Goal: Communication & Community: Answer question/provide support

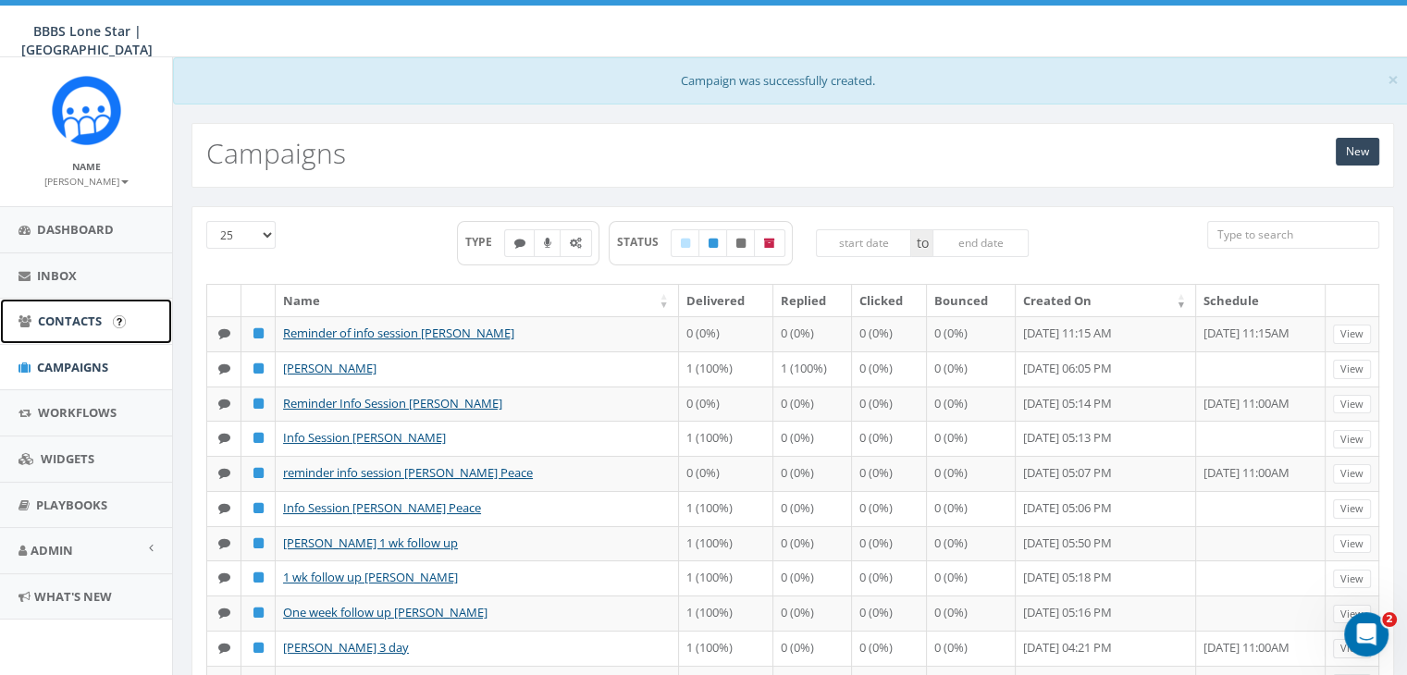
click at [55, 315] on span "Contacts" at bounding box center [70, 321] width 64 height 17
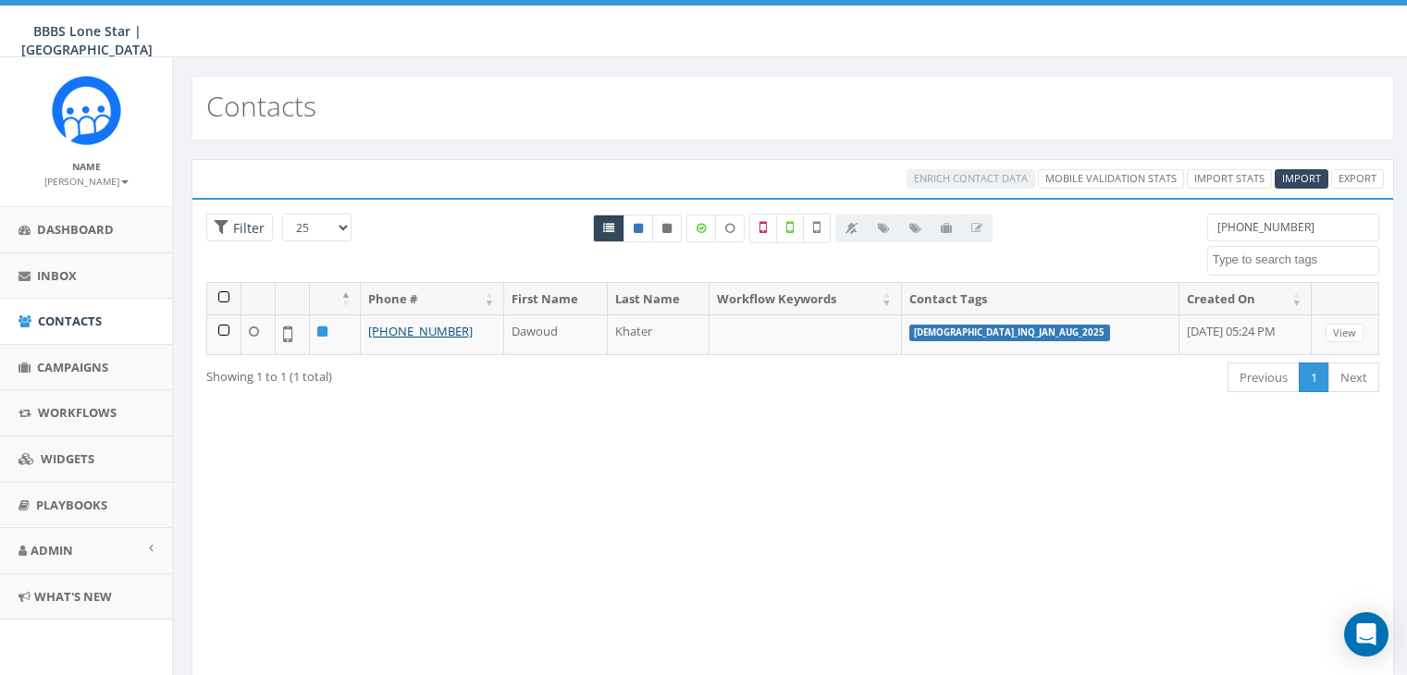
select select
drag, startPoint x: 1292, startPoint y: 223, endPoint x: 1168, endPoint y: 219, distance: 124.0
click at [1168, 219] on div "25 50 100 Filter 346-240-7034 Dallas BIGS 8_29_2025 Dallas_INQ_Sept_13_2025 Imp…" at bounding box center [792, 248] width 1201 height 68
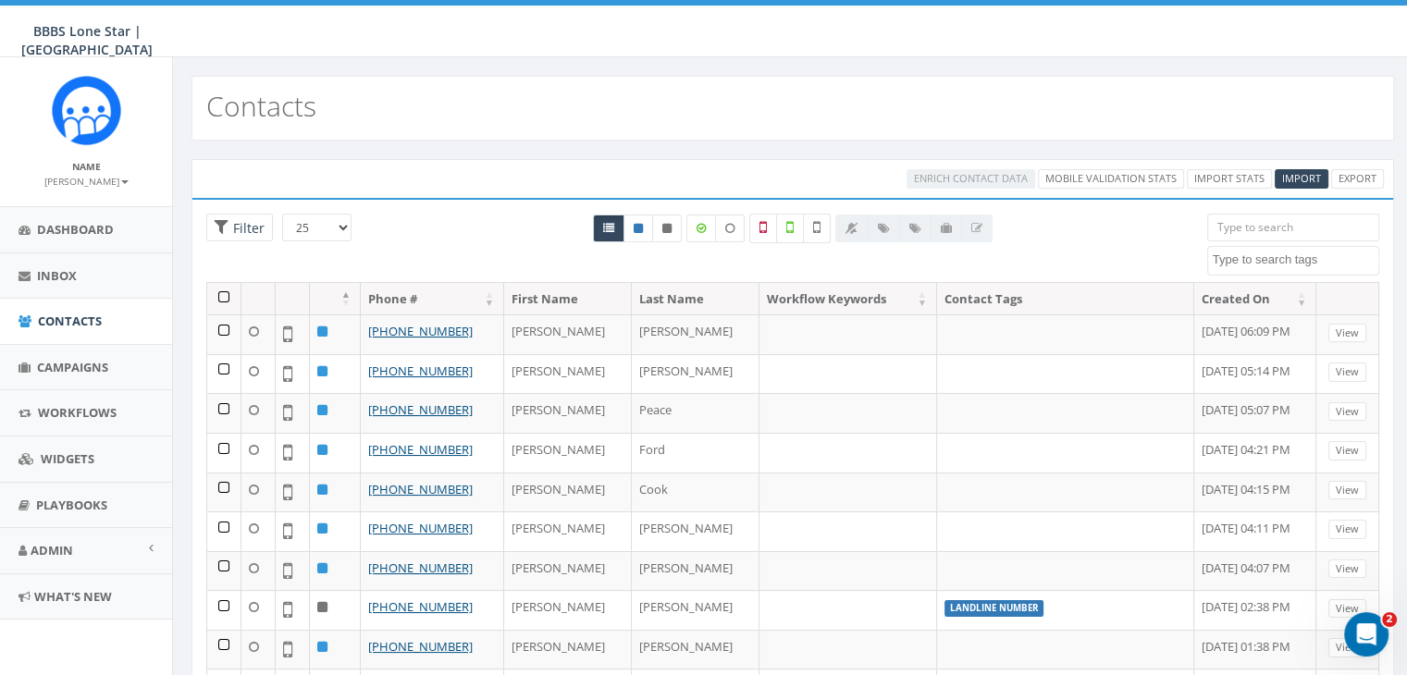
paste input "[PHONE_NUMBER]"
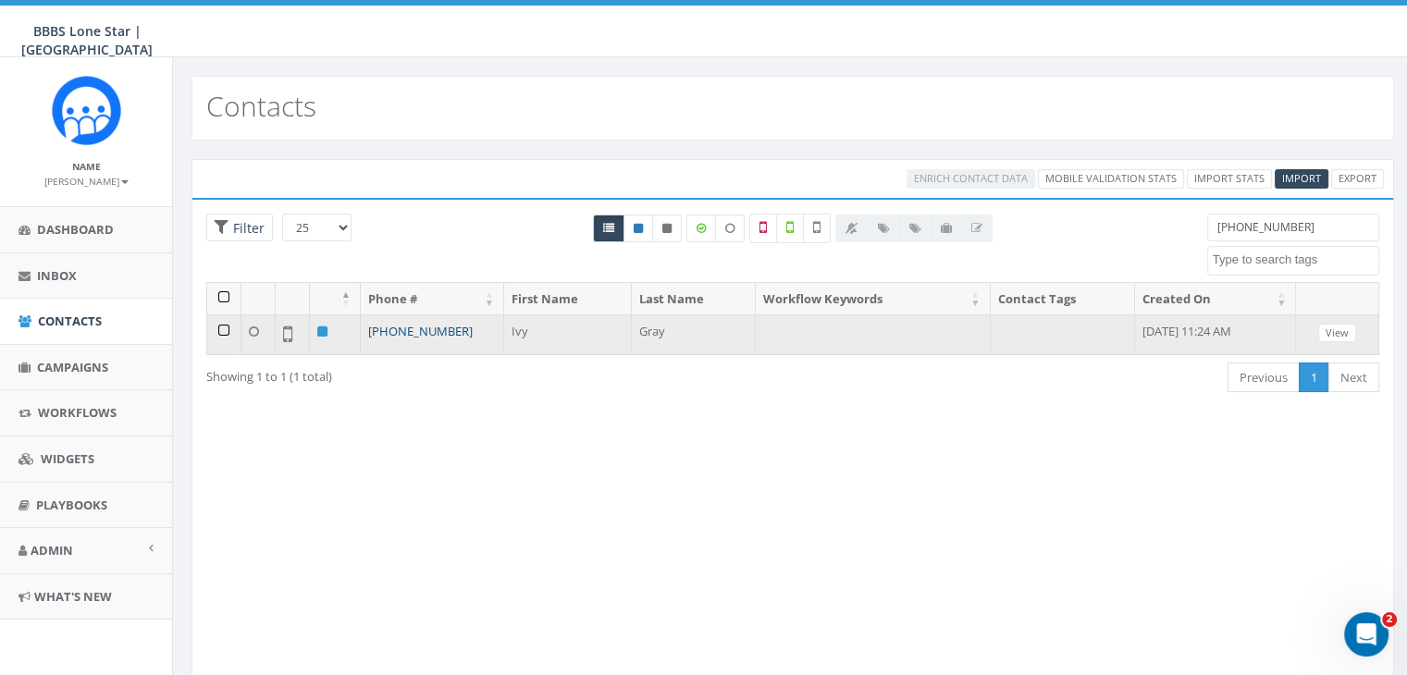
type input "(470) 609-2866"
click at [433, 332] on link "+1 470-609-2866" at bounding box center [420, 331] width 105 height 17
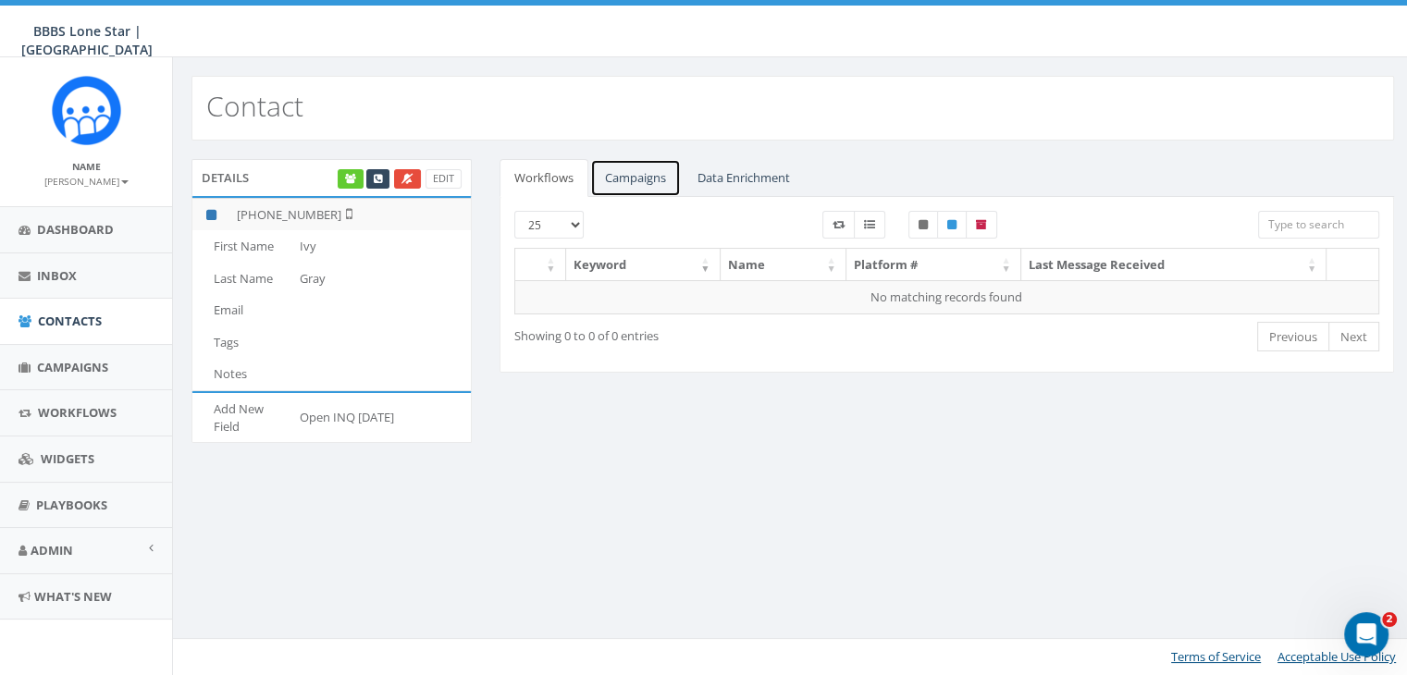
click at [624, 179] on link "Campaigns" at bounding box center [635, 178] width 91 height 38
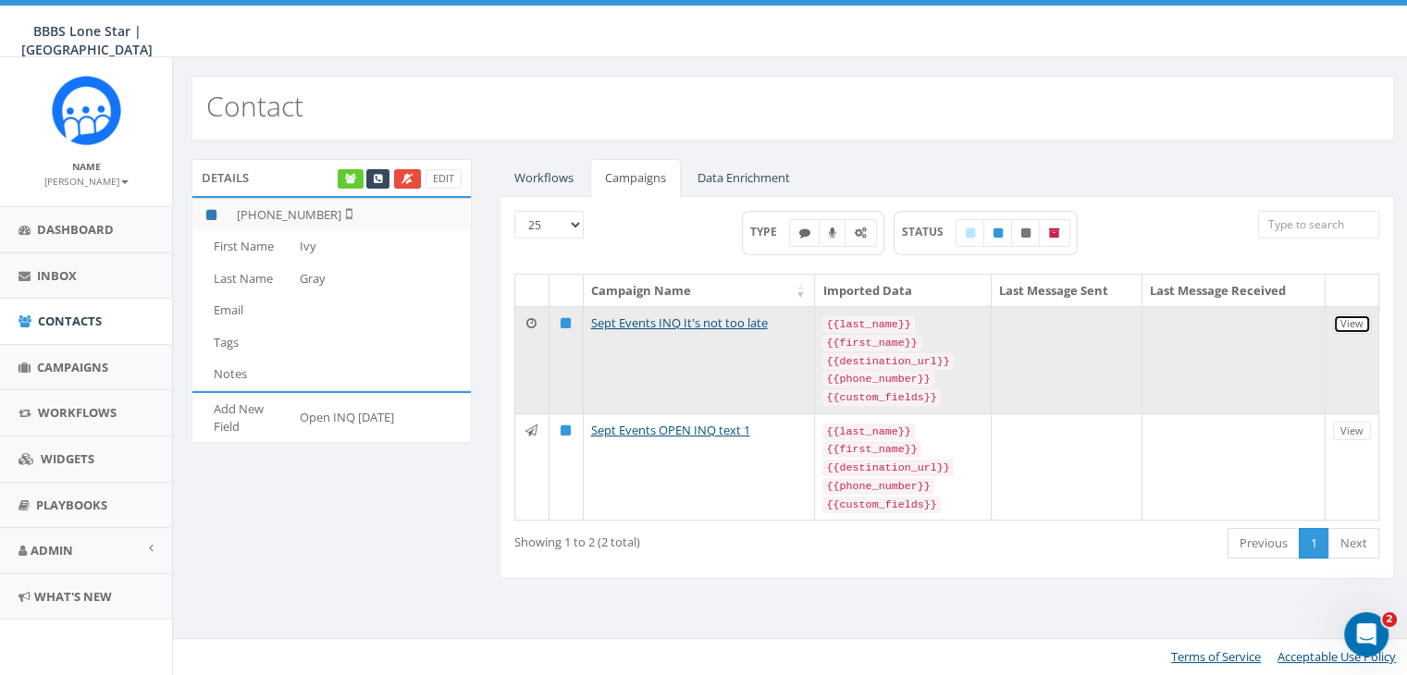
click at [1353, 322] on link "View" at bounding box center [1352, 324] width 38 height 19
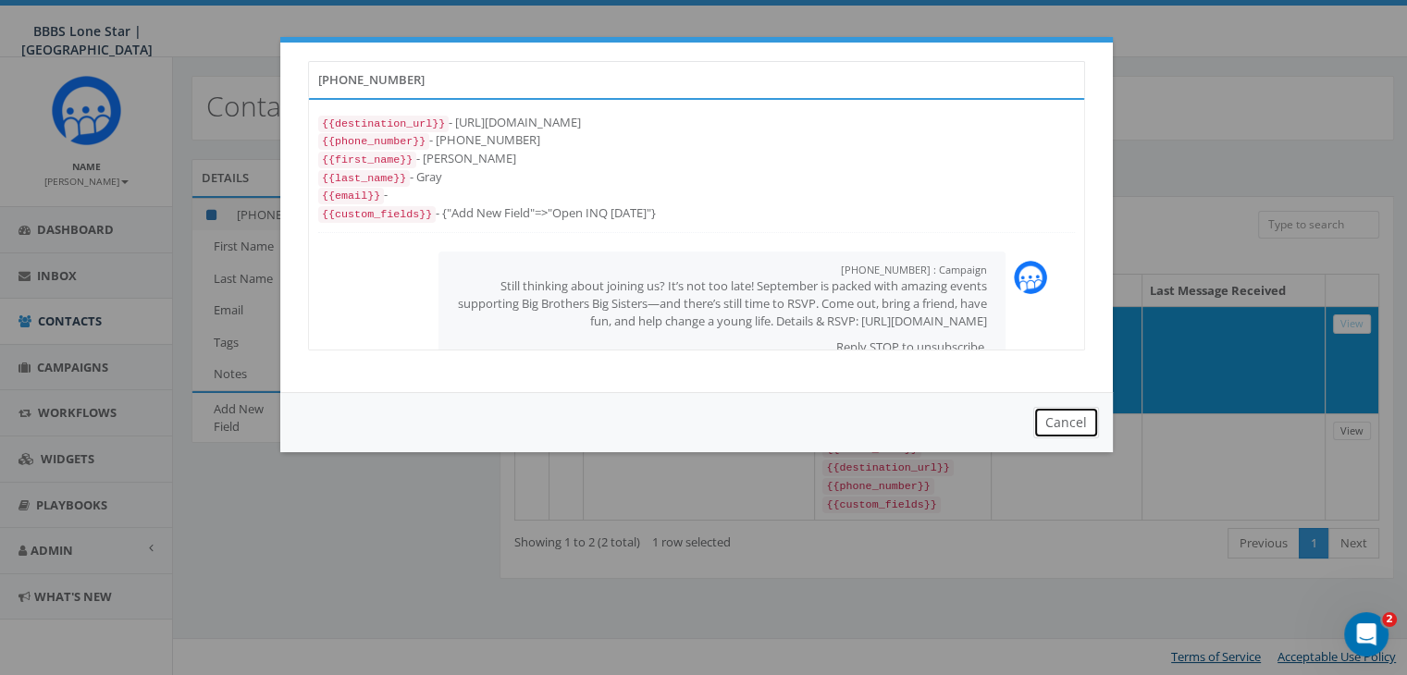
click at [1056, 426] on button "Cancel" at bounding box center [1066, 422] width 66 height 31
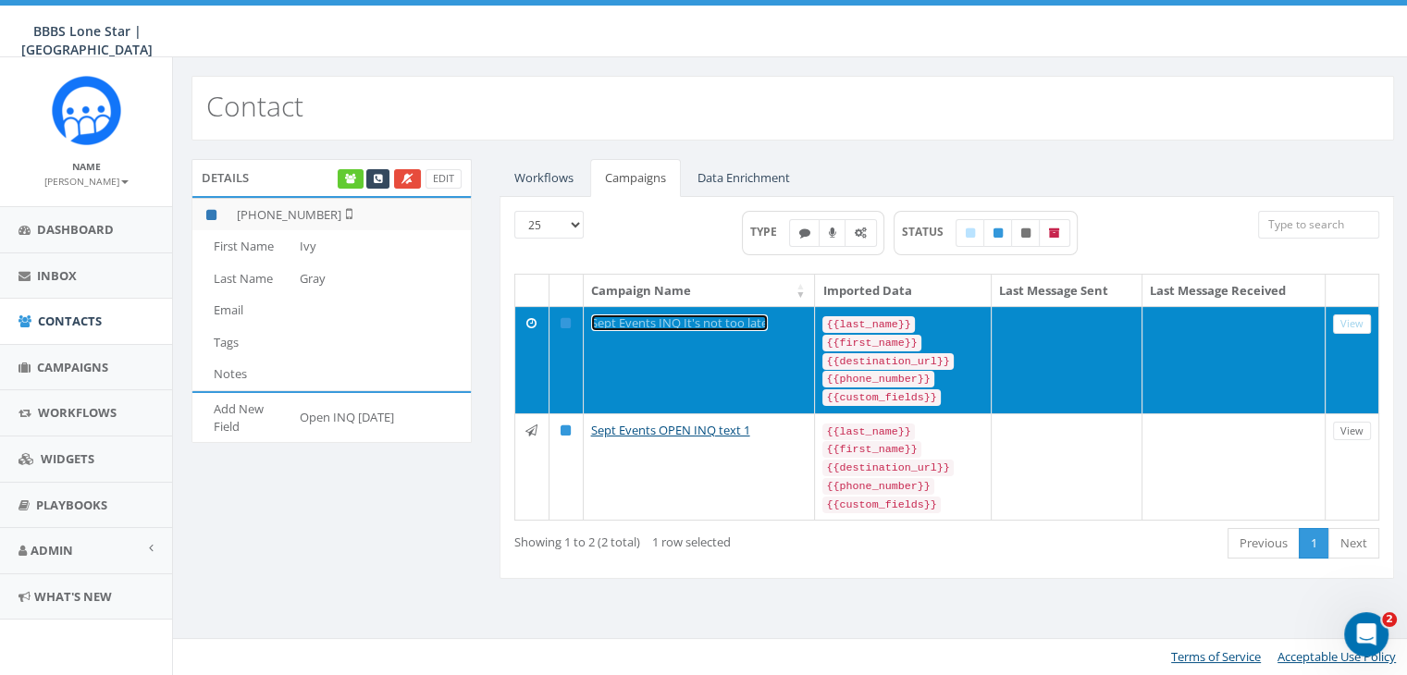
click at [609, 315] on link "Sept Events INQ It's not too late" at bounding box center [679, 323] width 177 height 17
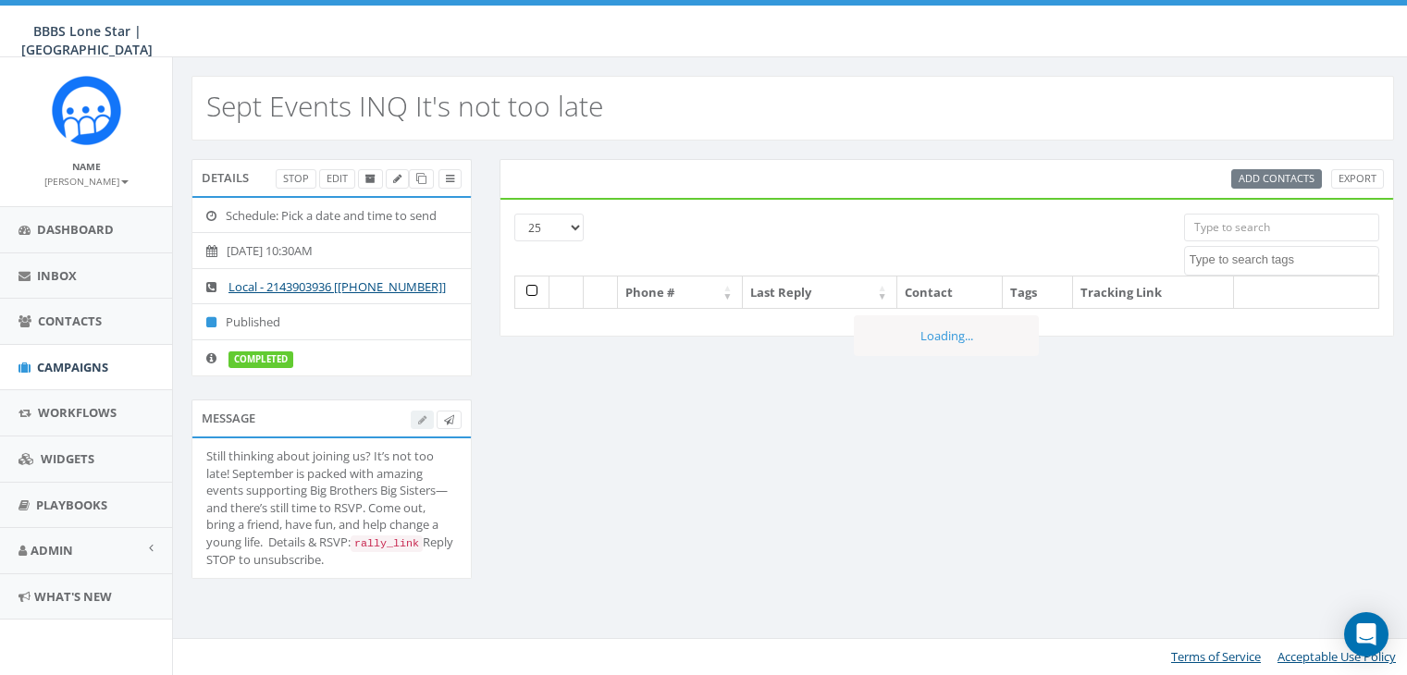
select select
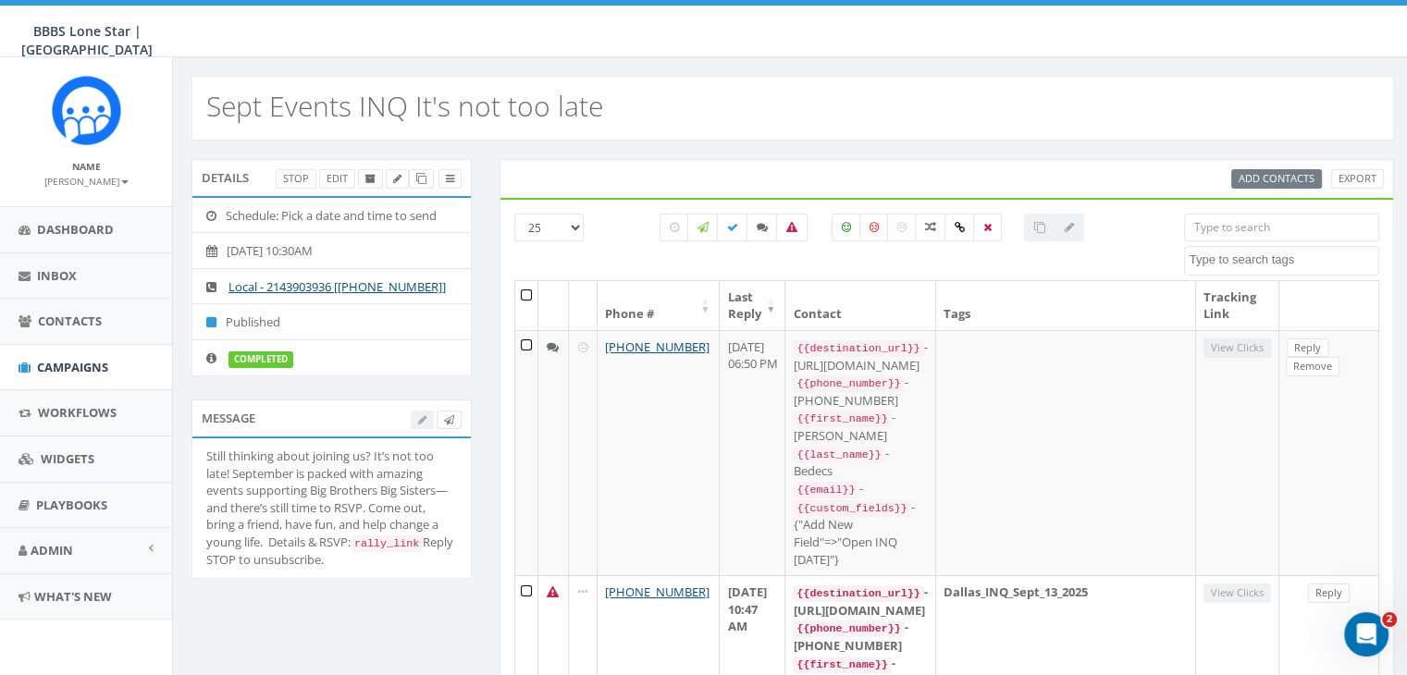
click at [1225, 219] on input "search" at bounding box center [1281, 228] width 195 height 28
paste input "(470) 609-2866"
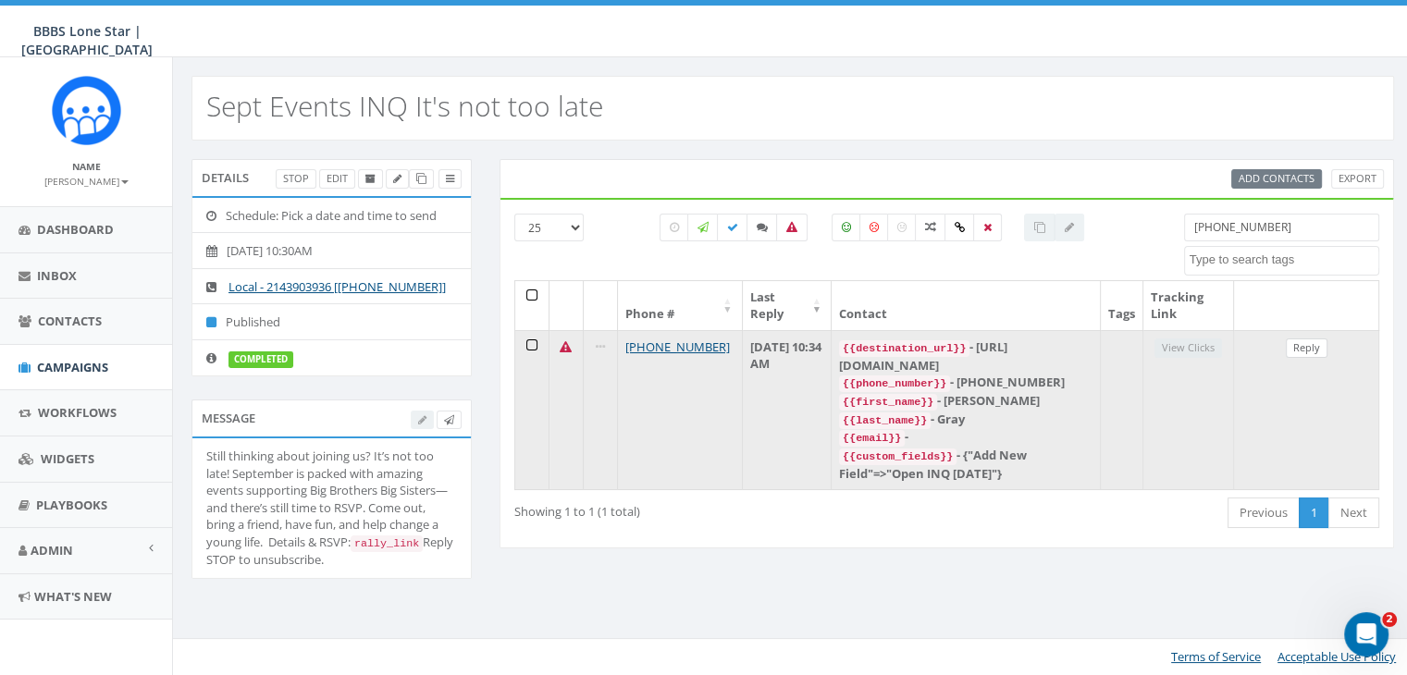
type input "(470) 609-2866"
click at [1310, 345] on link "Reply" at bounding box center [1307, 348] width 42 height 19
select select
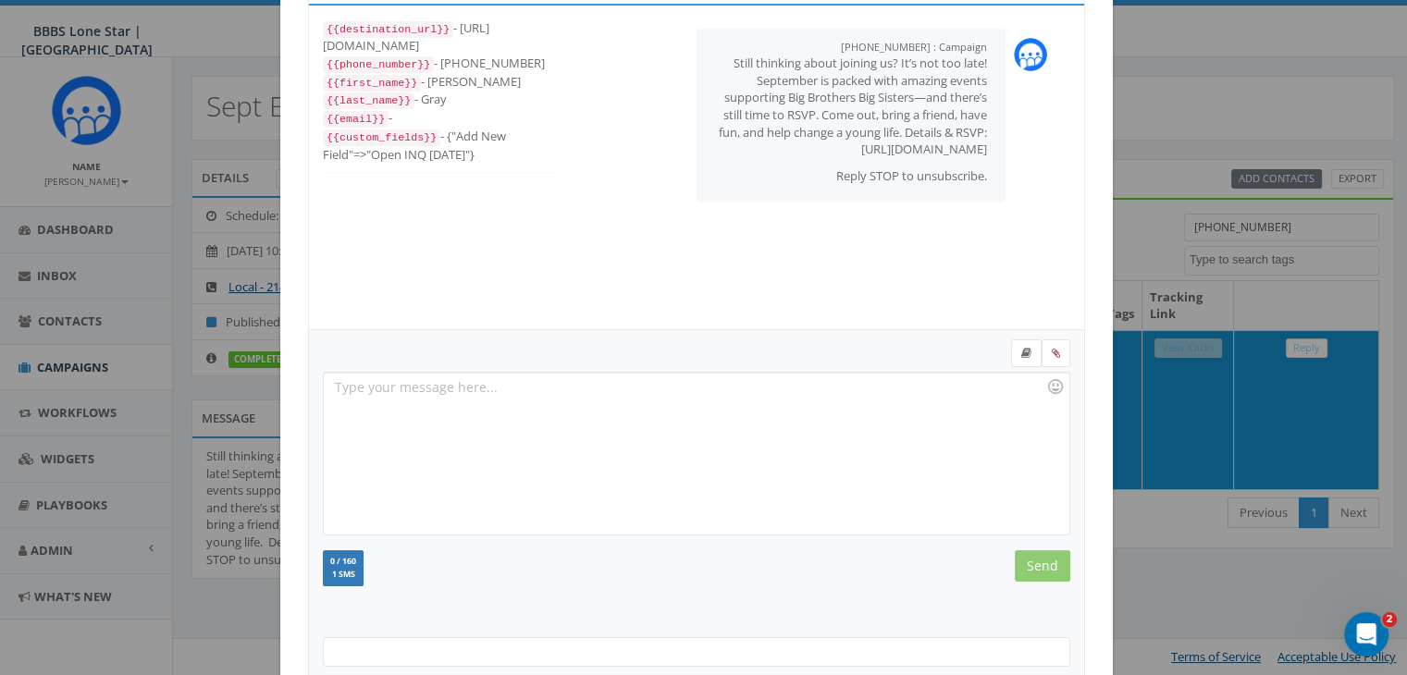
scroll to position [248, 0]
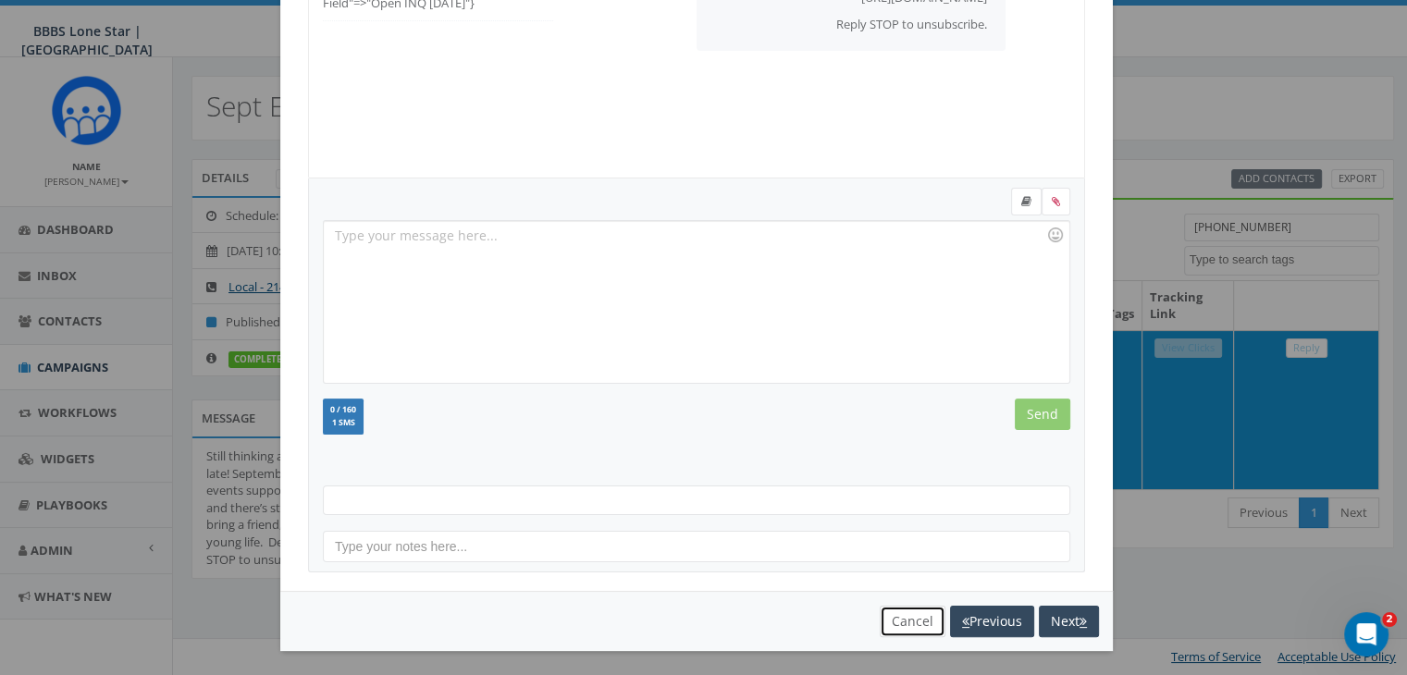
click at [907, 617] on button "Cancel" at bounding box center [913, 621] width 66 height 31
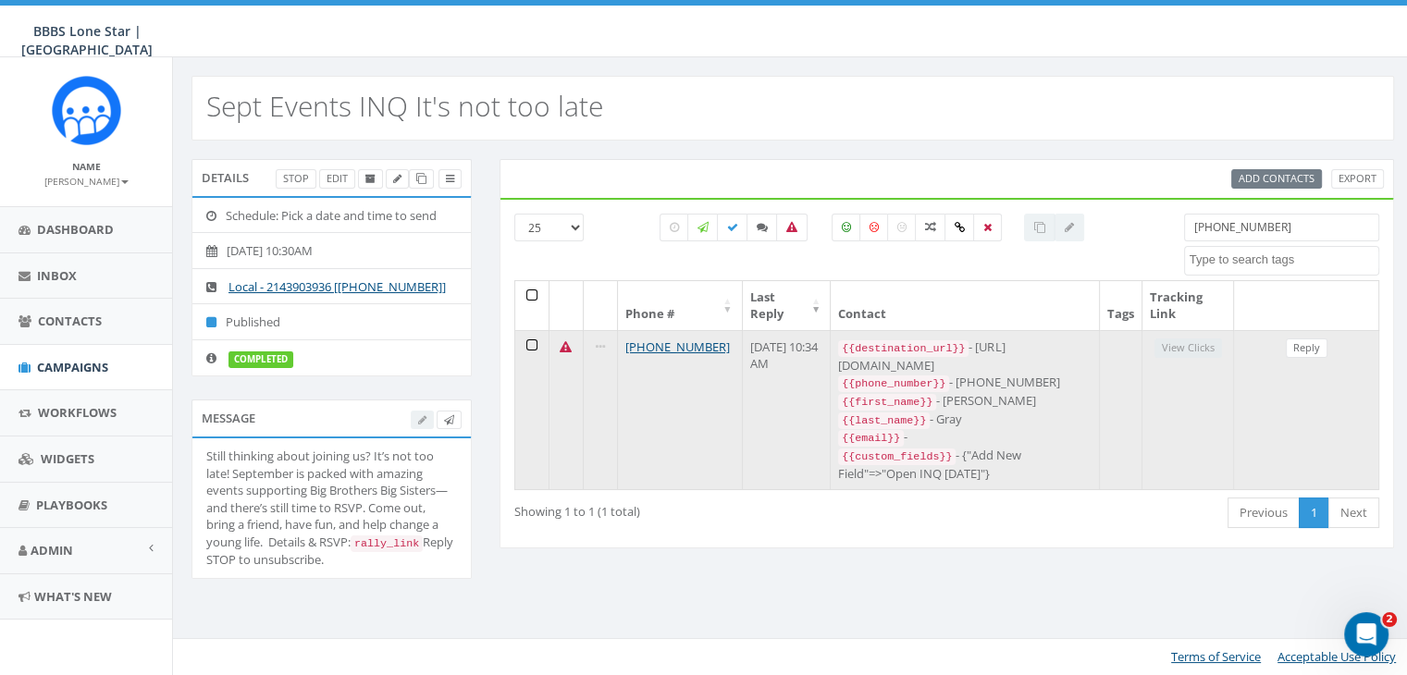
click at [564, 344] on icon at bounding box center [566, 347] width 12 height 12
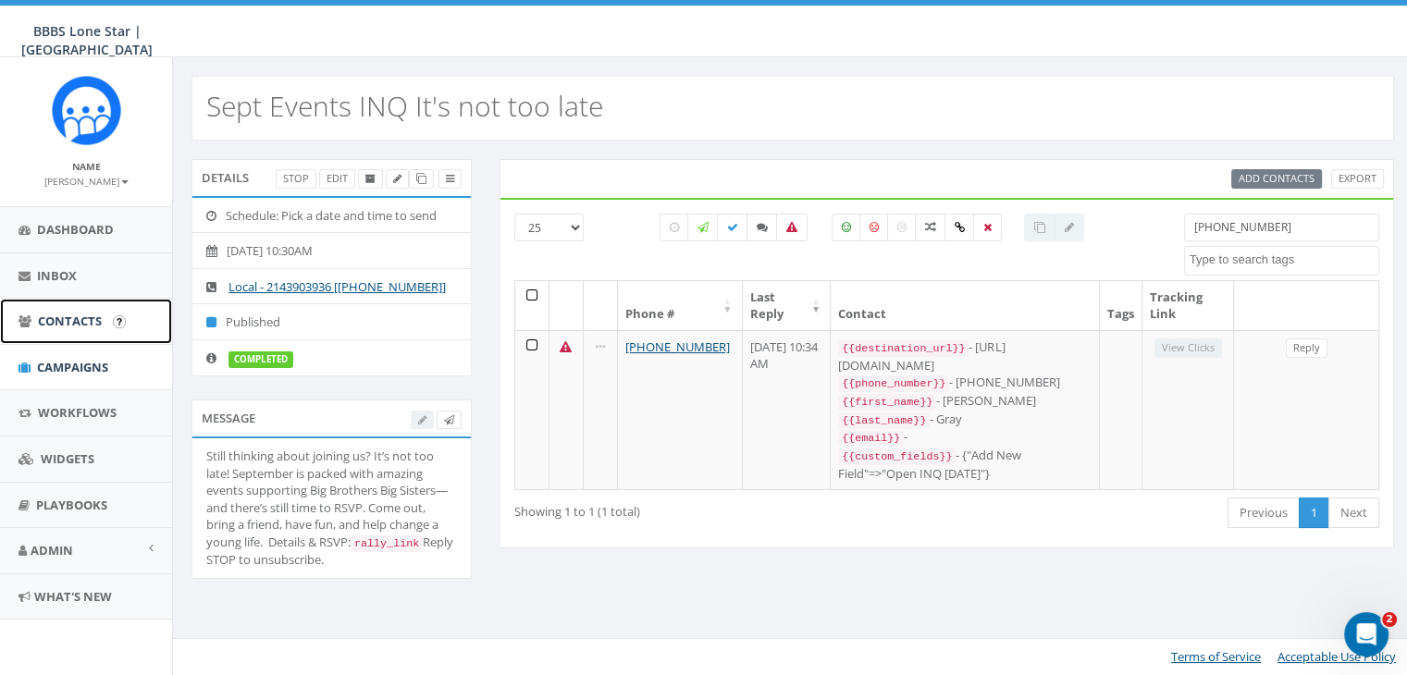
click at [88, 313] on span "Contacts" at bounding box center [70, 321] width 64 height 17
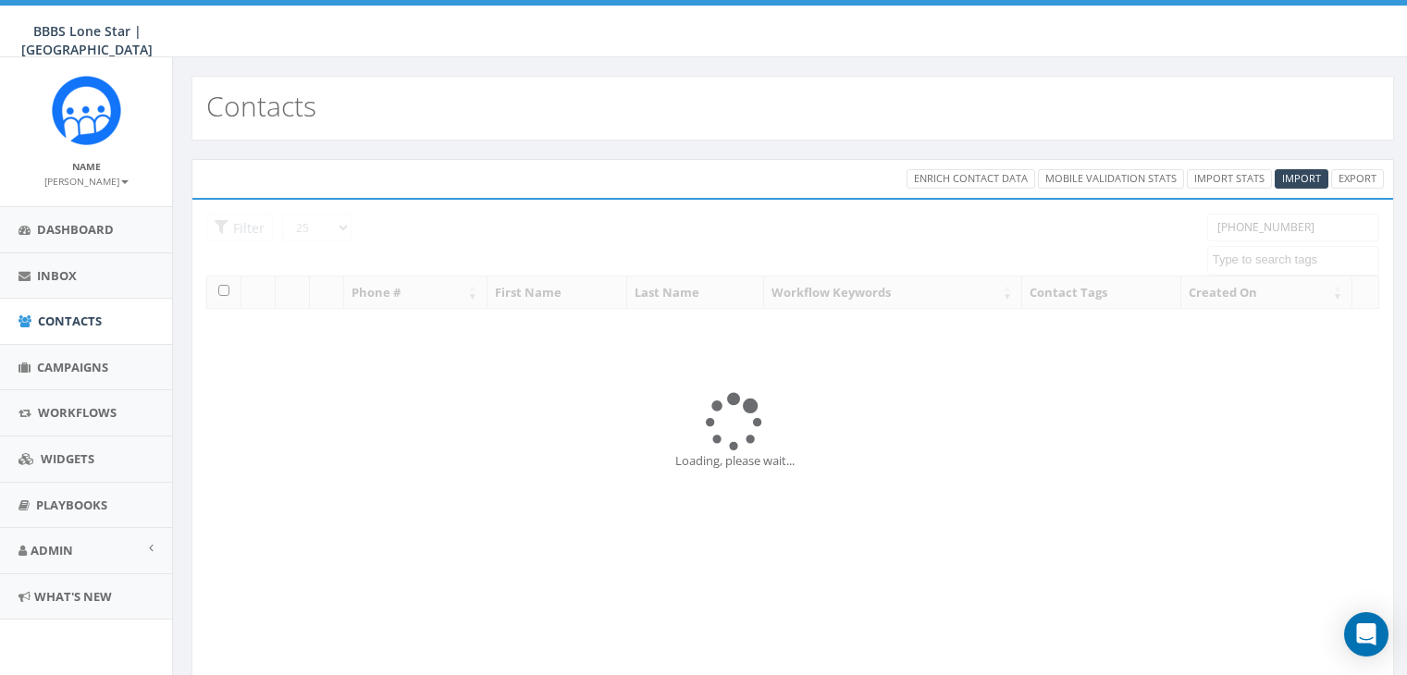
select select
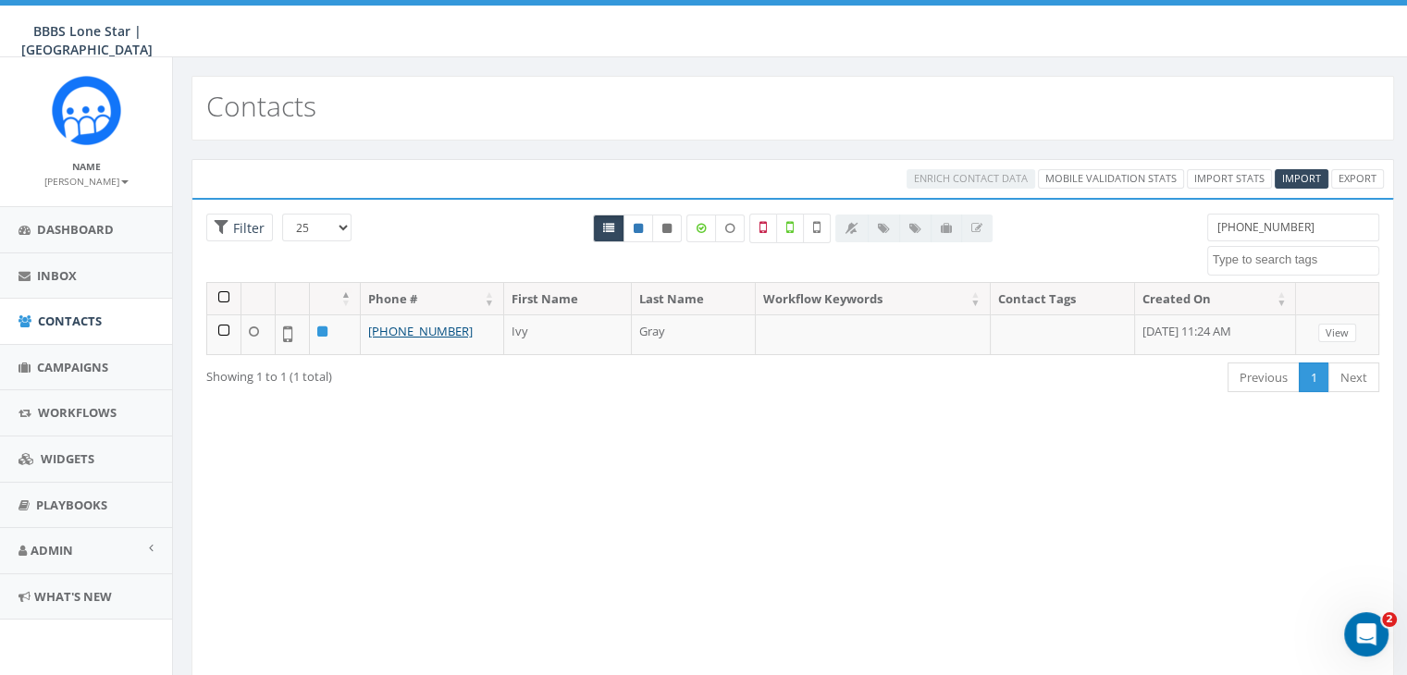
drag, startPoint x: 1303, startPoint y: 225, endPoint x: 1161, endPoint y: 220, distance: 141.6
click at [1161, 220] on div "25 50 100 Filter (470) 609-2866 Dallas BIGS 8_29_2025 Dallas_INQ_Sept_13_2025 I…" at bounding box center [792, 248] width 1201 height 68
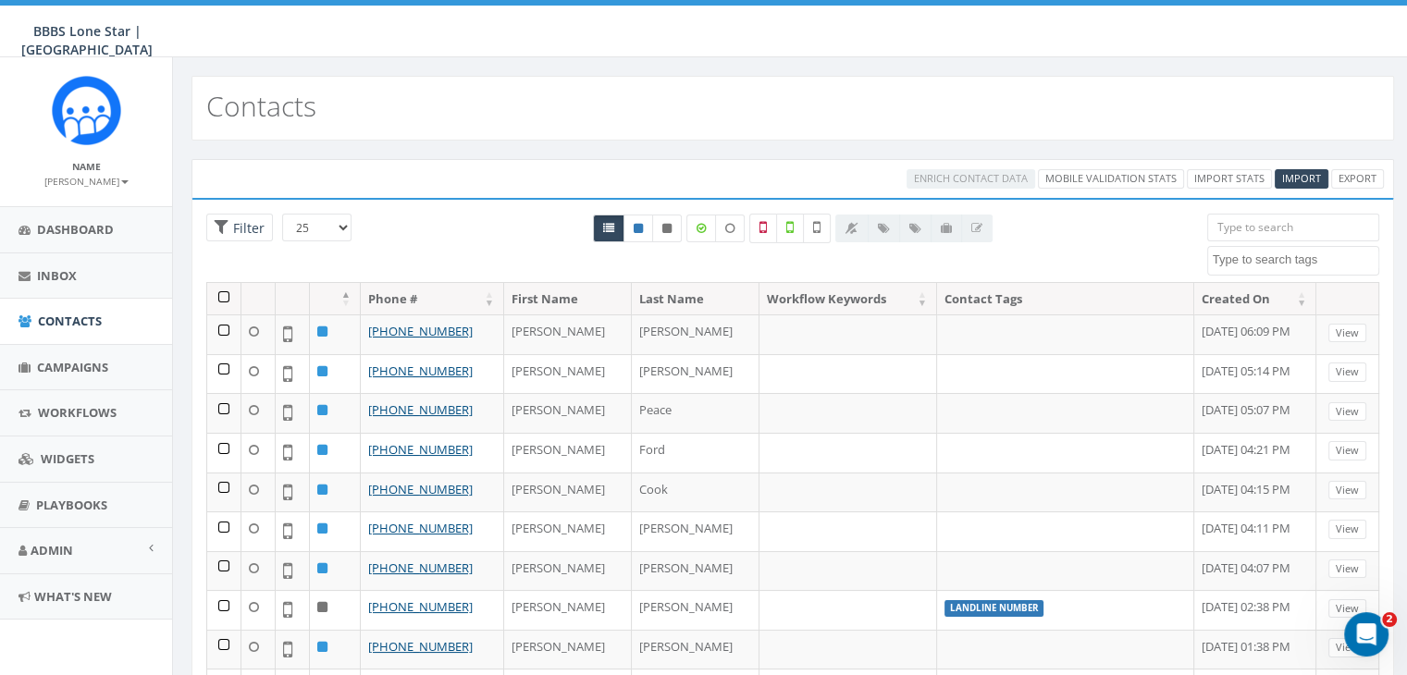
paste input "580-761-6635"
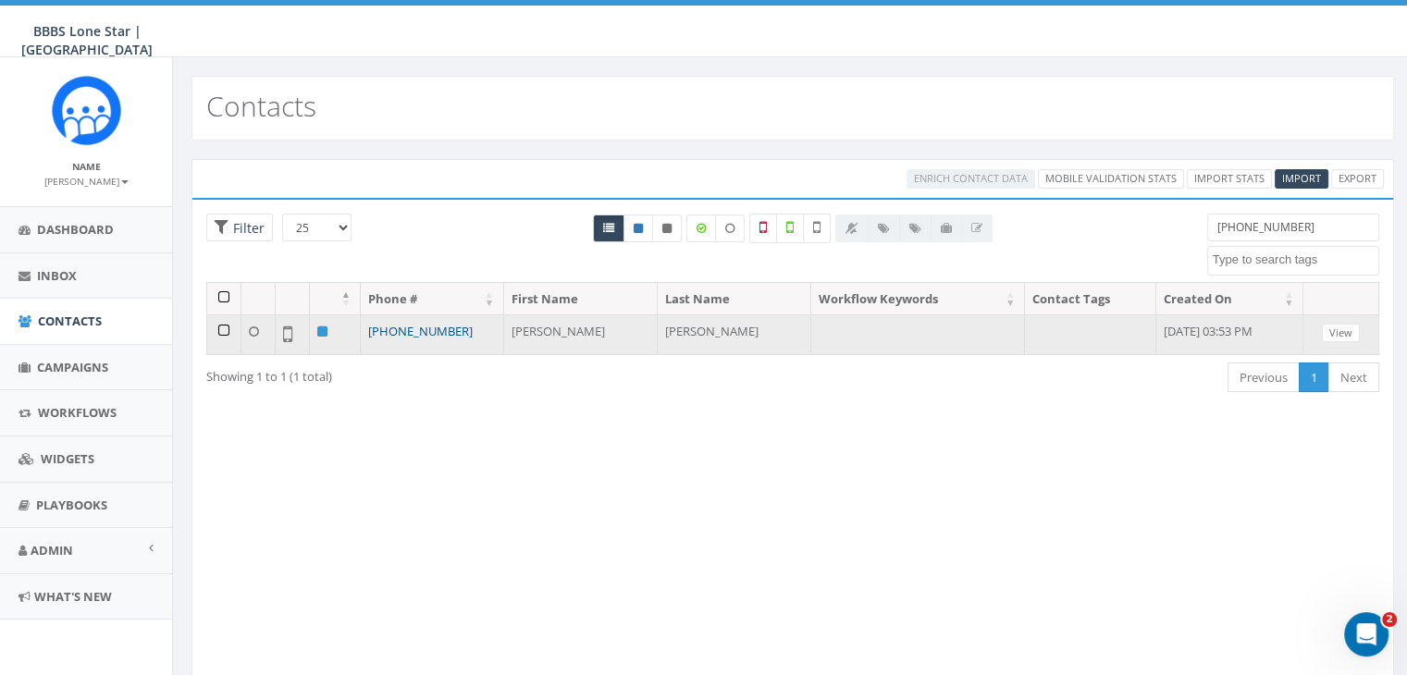
type input "580-761-6635"
click at [426, 326] on link "+1 580-761-6635" at bounding box center [420, 331] width 105 height 17
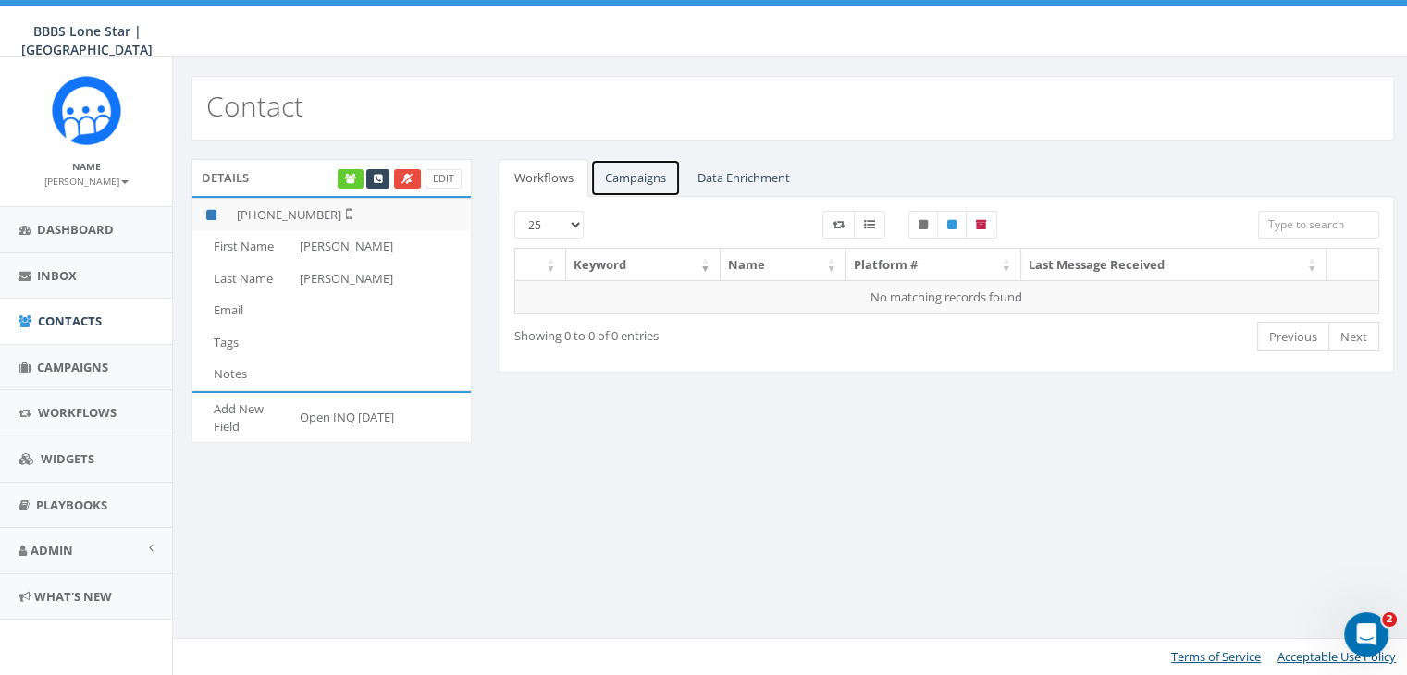
click at [655, 171] on link "Campaigns" at bounding box center [635, 178] width 91 height 38
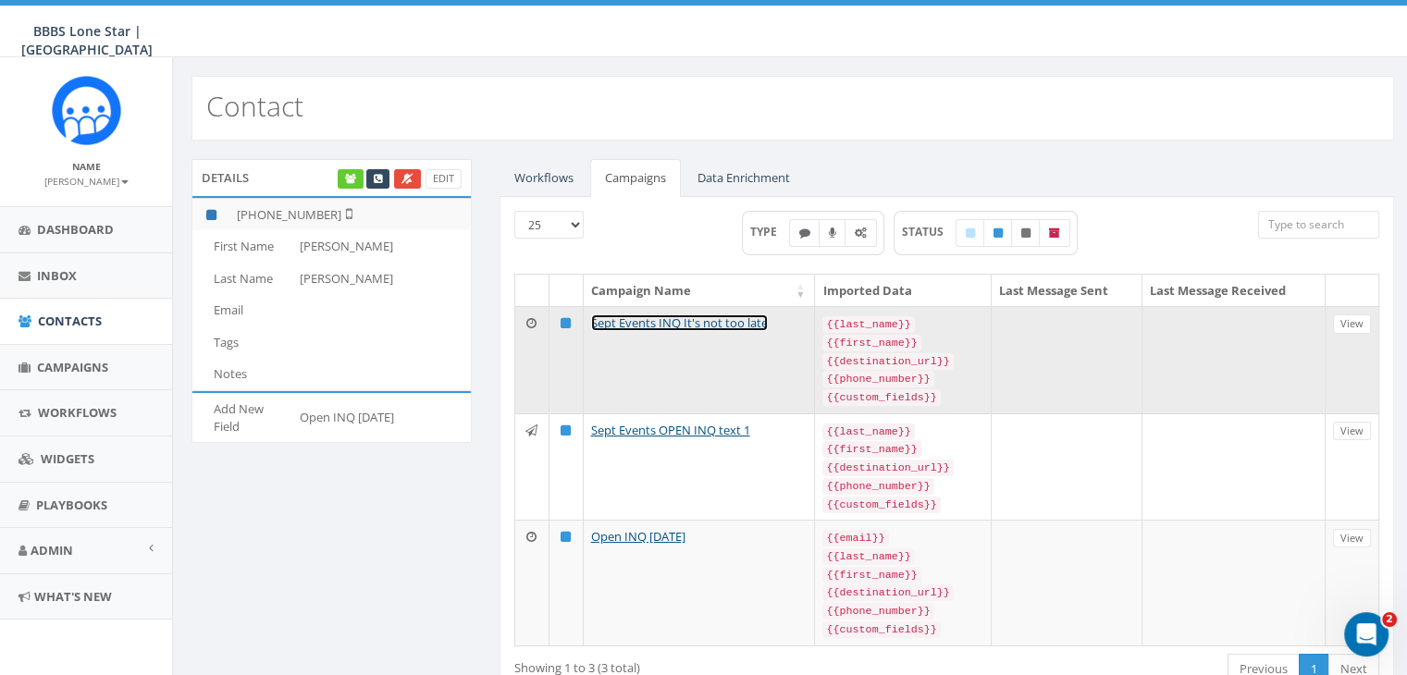
click at [696, 318] on link "Sept Events INQ It's not too late" at bounding box center [679, 323] width 177 height 17
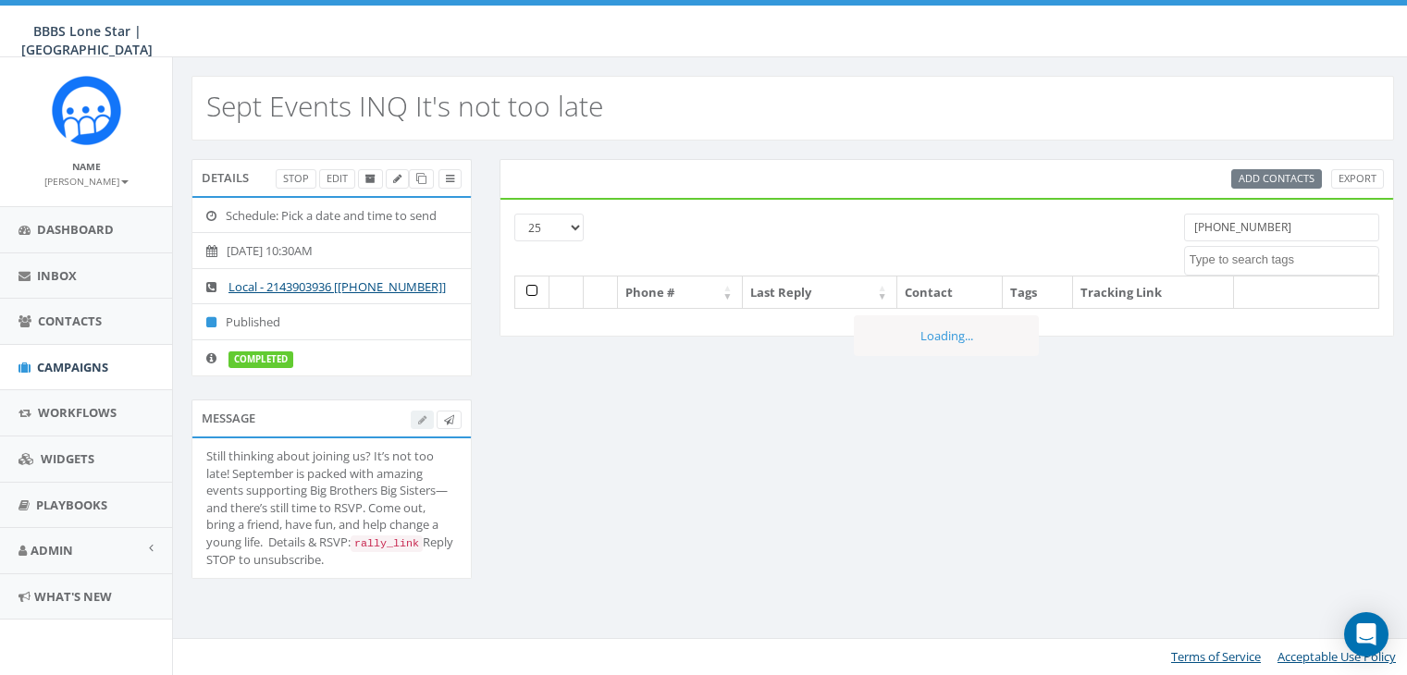
select select
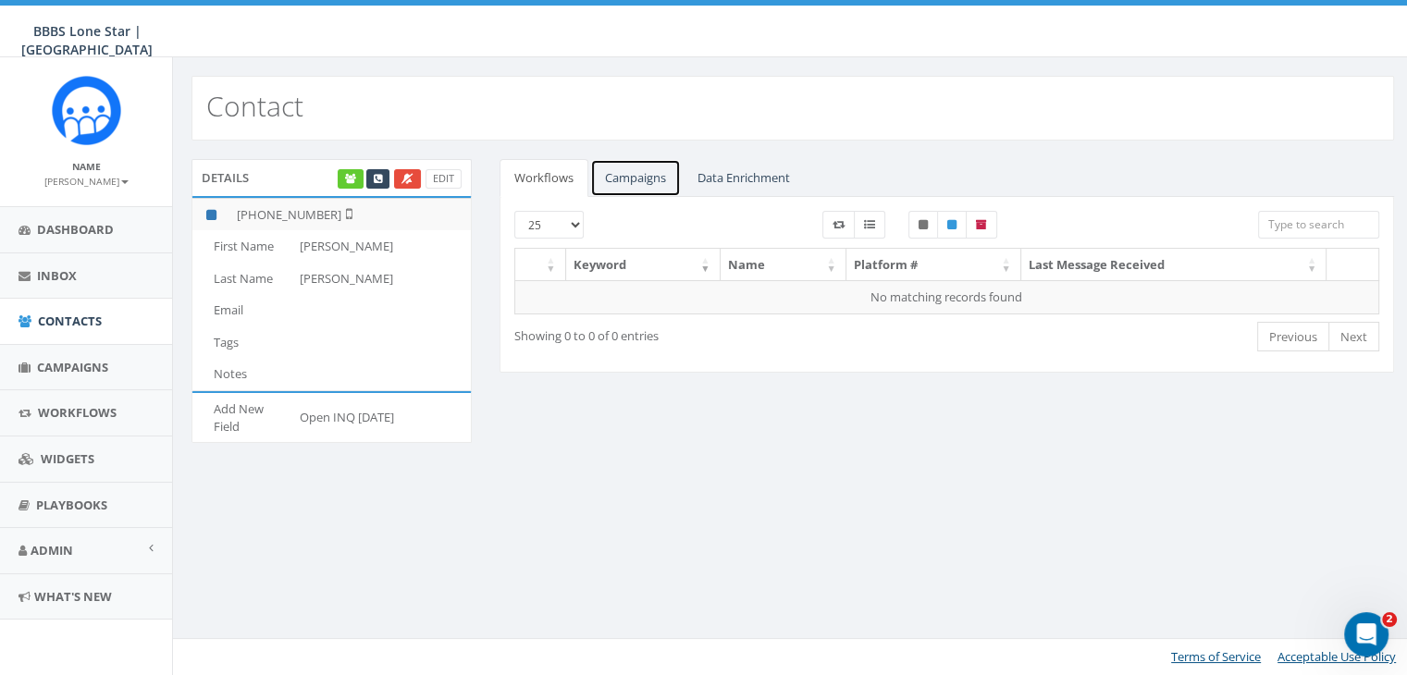
click at [646, 180] on link "Campaigns" at bounding box center [635, 178] width 91 height 38
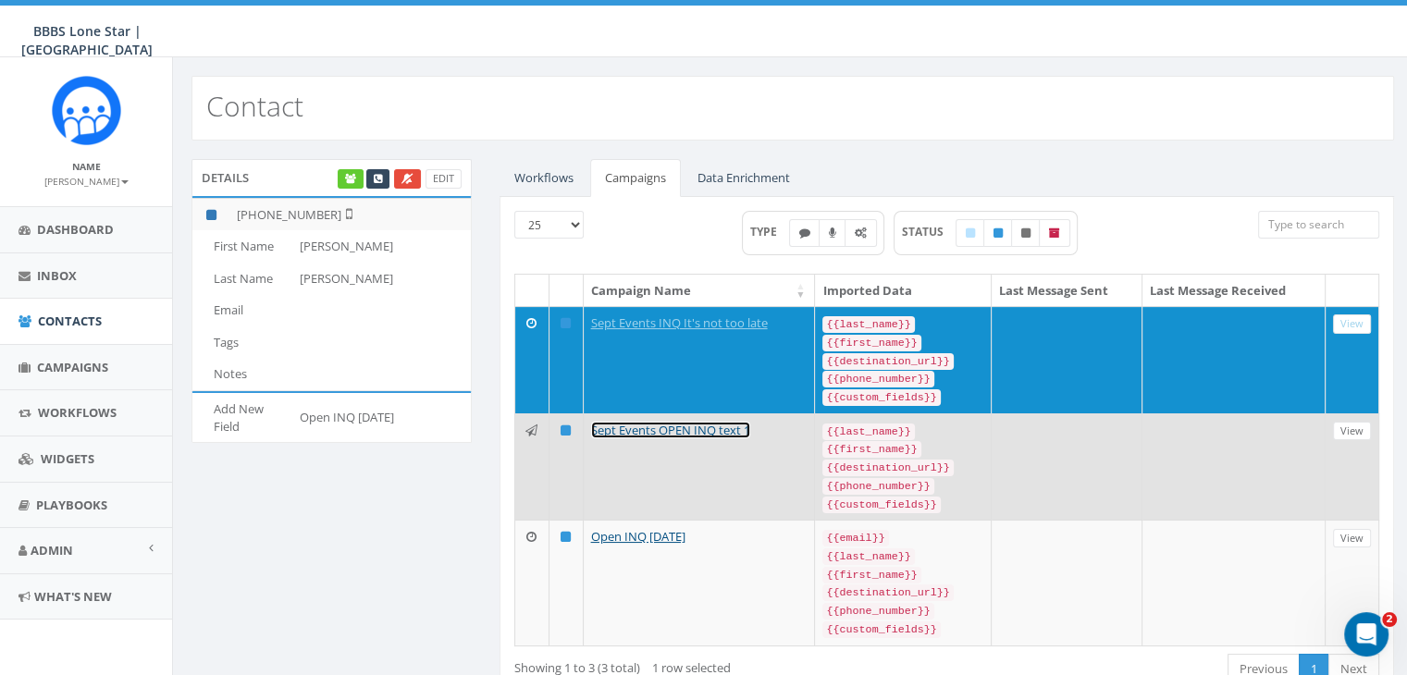
click at [677, 425] on link "Sept Events OPEN INQ text 1" at bounding box center [670, 430] width 159 height 17
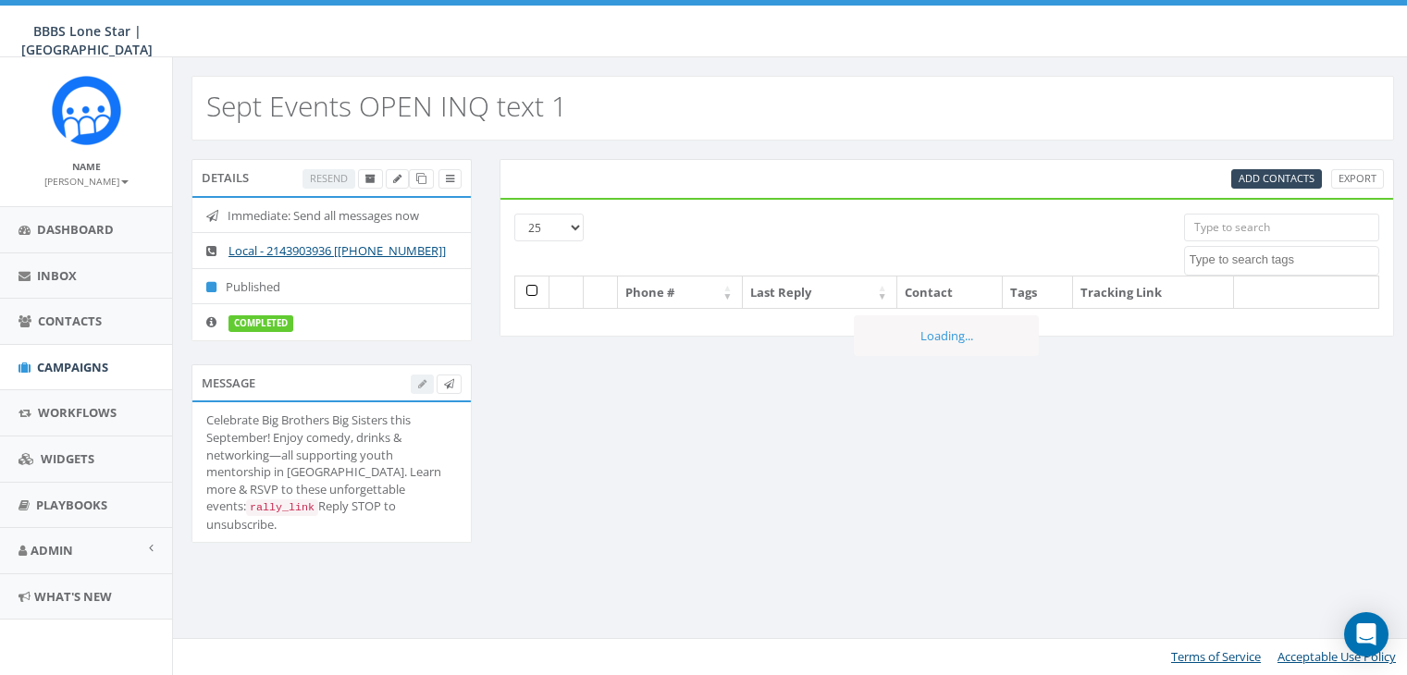
select select
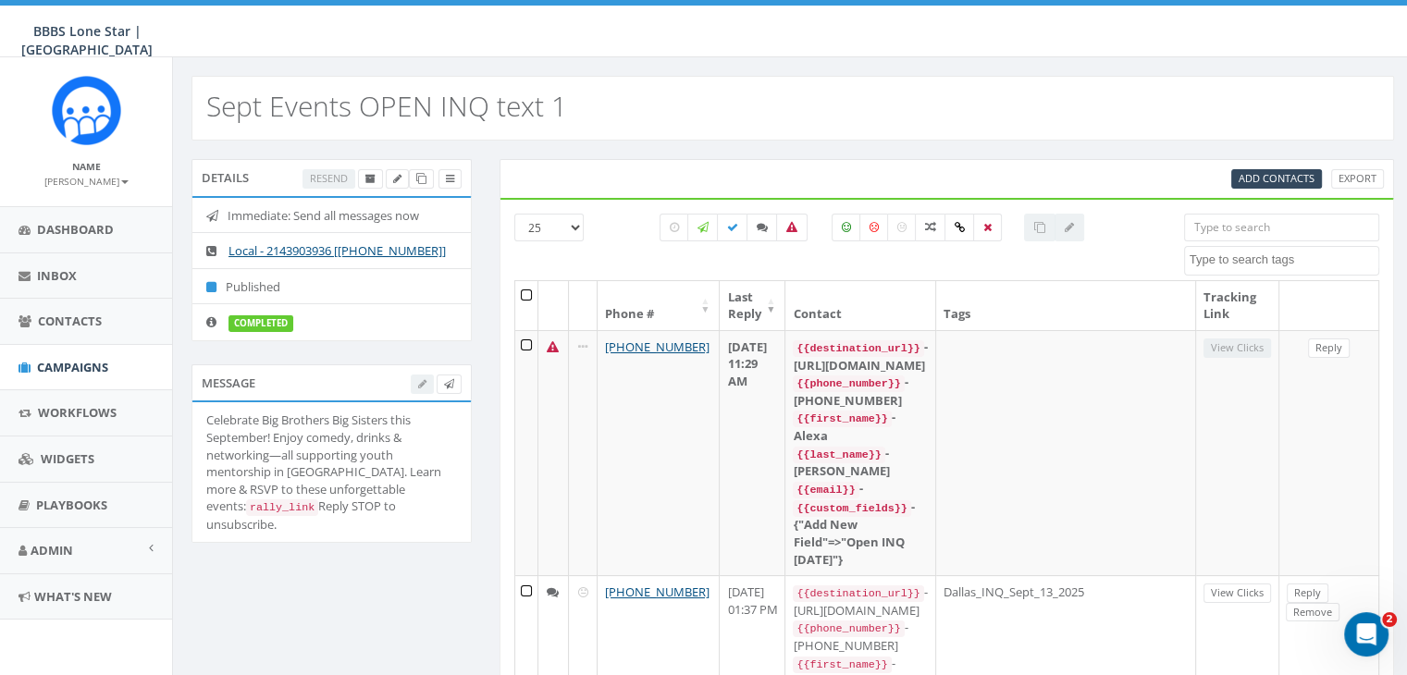
click at [1211, 223] on input "search" at bounding box center [1281, 228] width 195 height 28
paste input "[PHONE_NUMBER]"
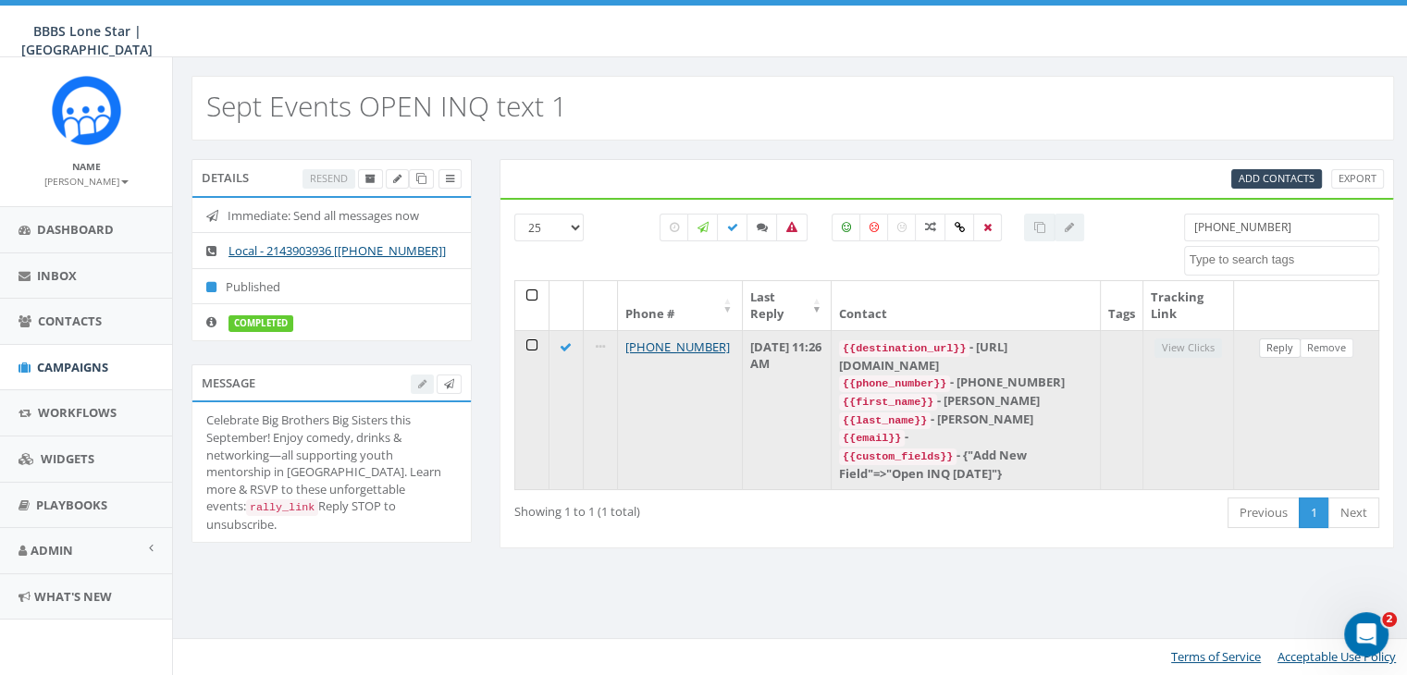
type input "[PHONE_NUMBER]"
click at [1284, 349] on link "Reply" at bounding box center [1280, 348] width 42 height 19
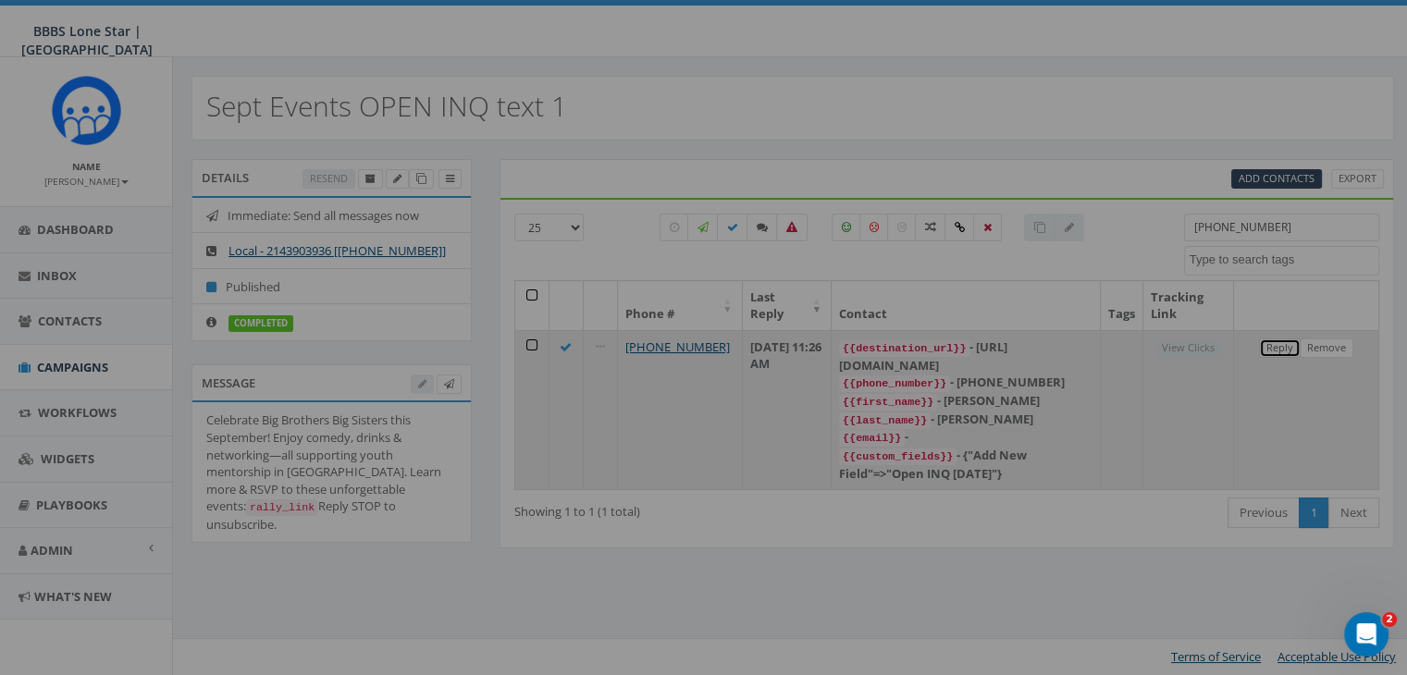
select select
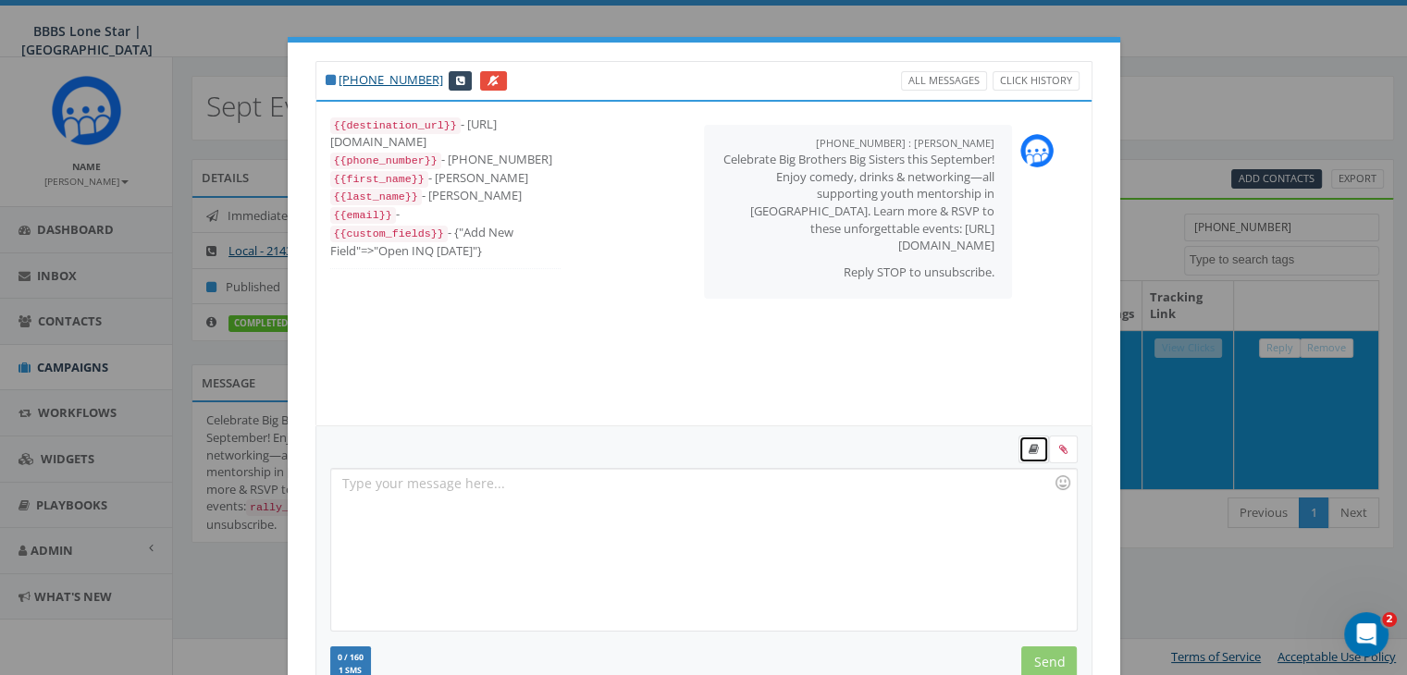
click at [1030, 439] on link at bounding box center [1034, 450] width 31 height 28
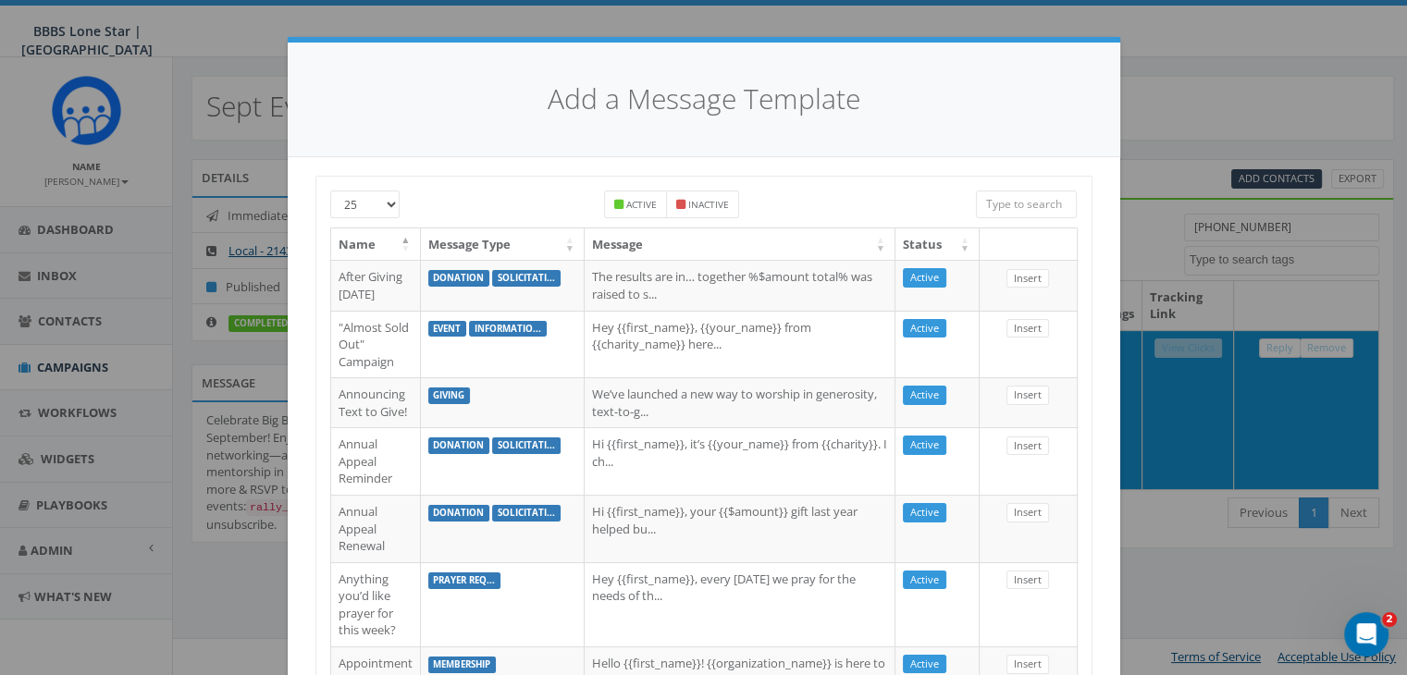
drag, startPoint x: 1061, startPoint y: 188, endPoint x: 1062, endPoint y: 197, distance: 9.3
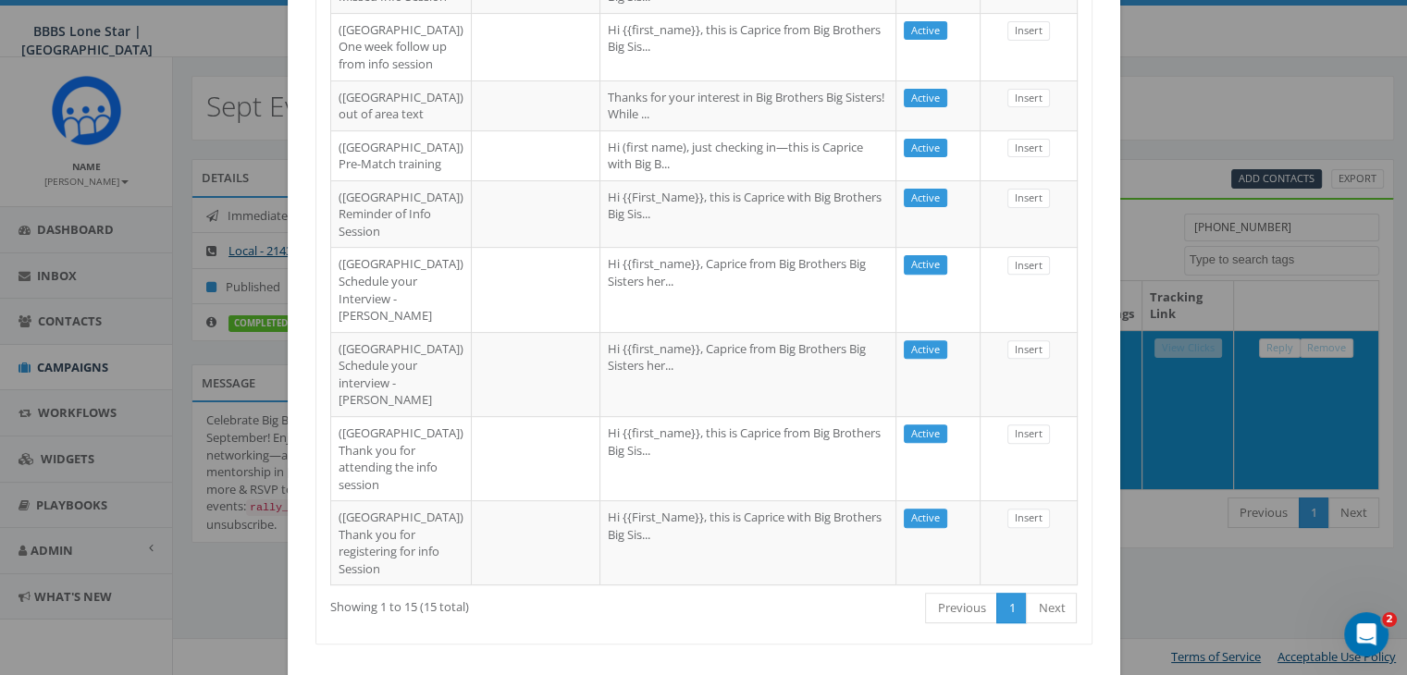
scroll to position [648, 0]
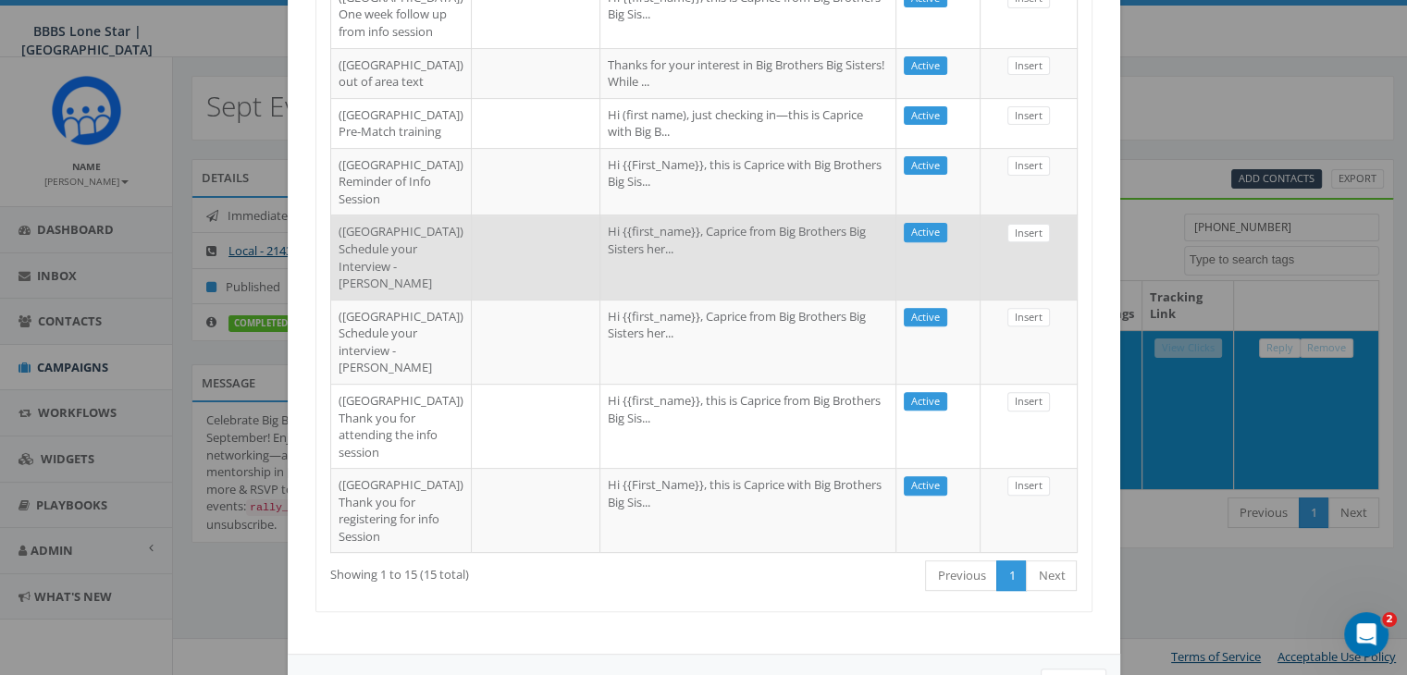
type input "dallas"
click at [649, 299] on td "Hi {{first_name}}, Caprice from Big Brothers Big Sisters her..." at bounding box center [748, 257] width 296 height 84
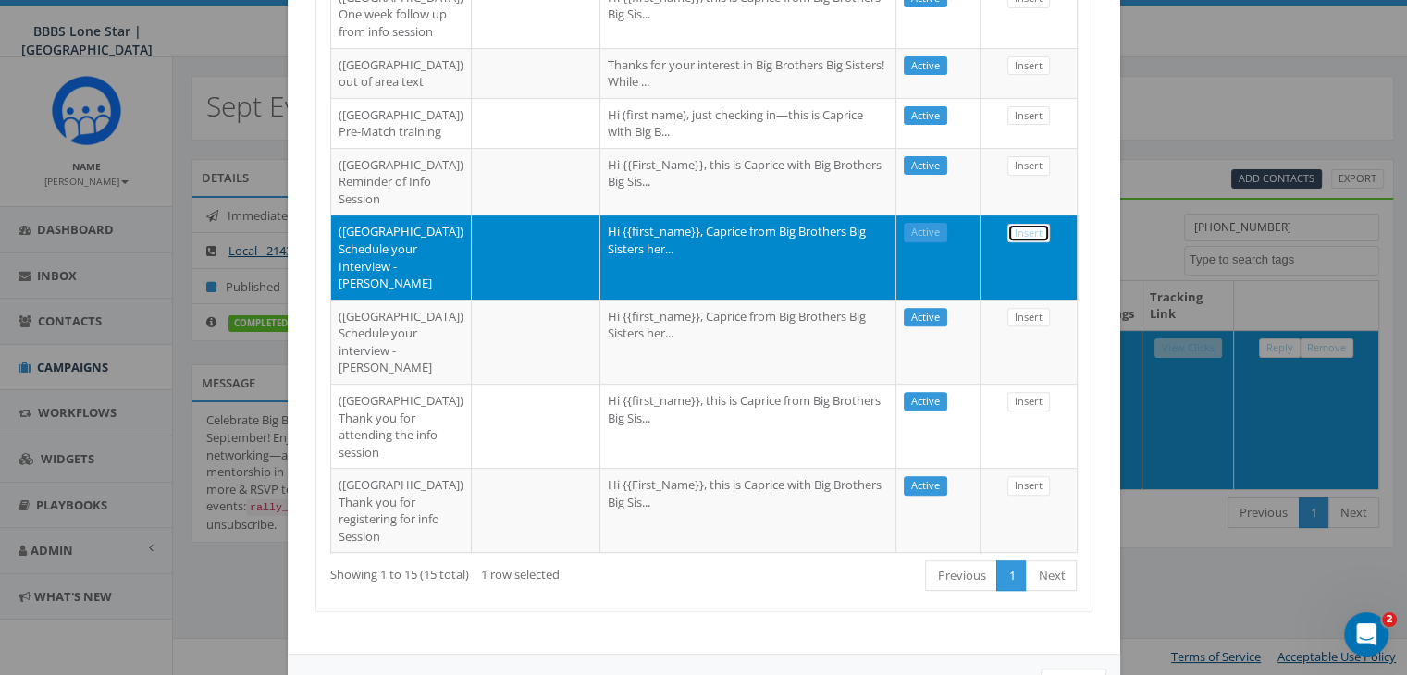
click at [1009, 243] on link "Insert" at bounding box center [1028, 233] width 43 height 19
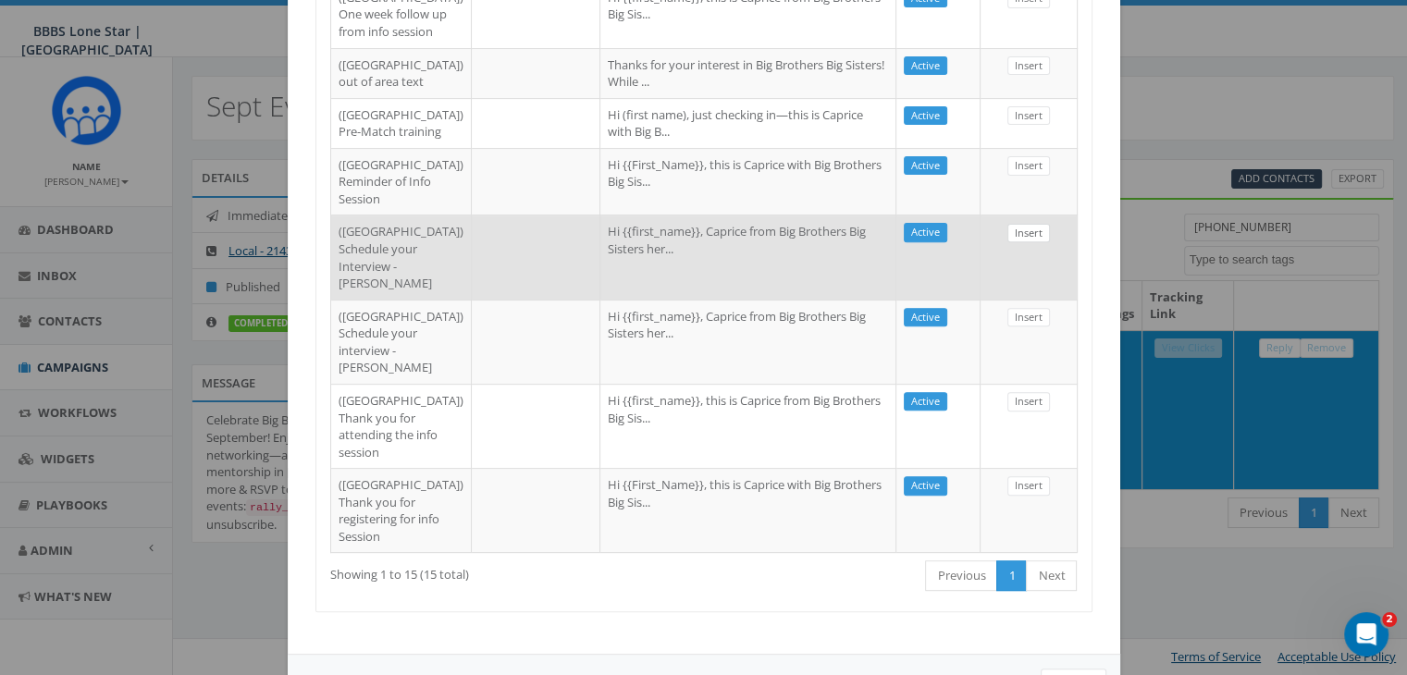
select select
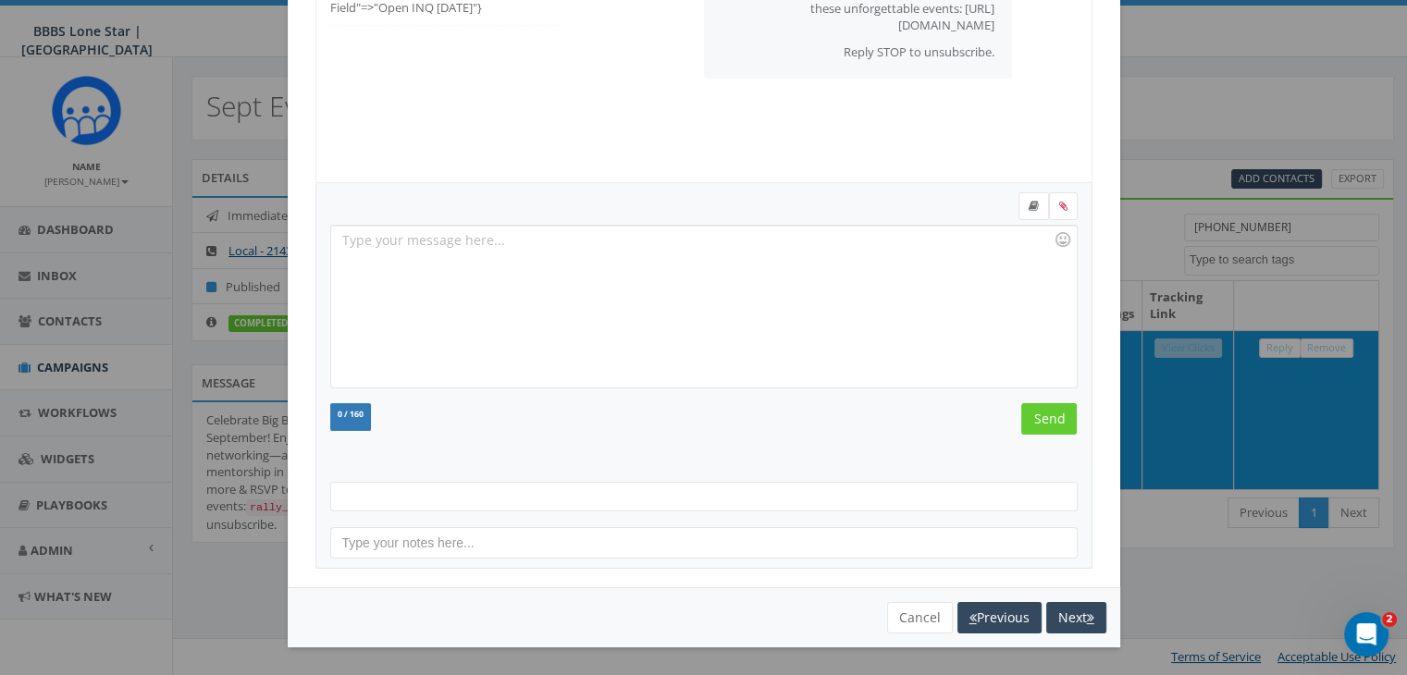
scroll to position [241, 0]
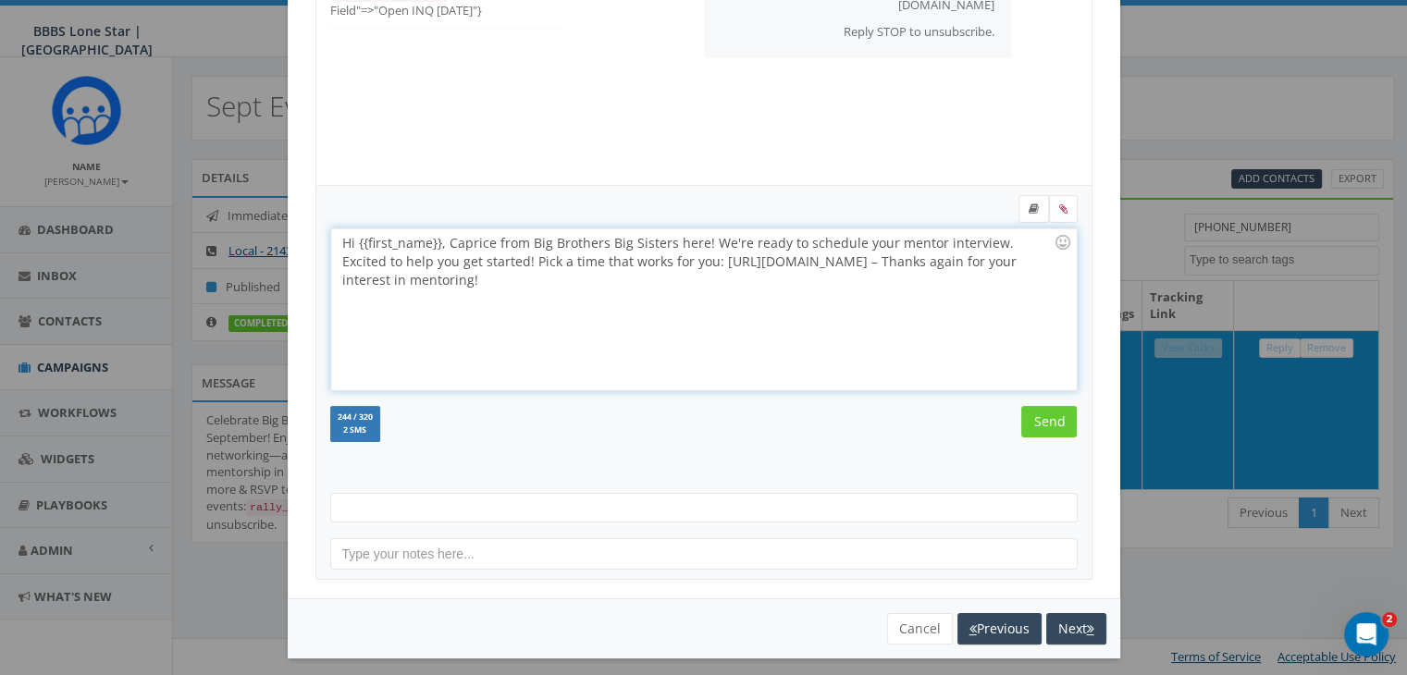
click at [434, 243] on div "Hi {{first_name}}, Caprice from Big Brothers Big Sisters here! We're ready to s…" at bounding box center [703, 309] width 745 height 162
click at [1059, 414] on input "Send" at bounding box center [1049, 421] width 56 height 31
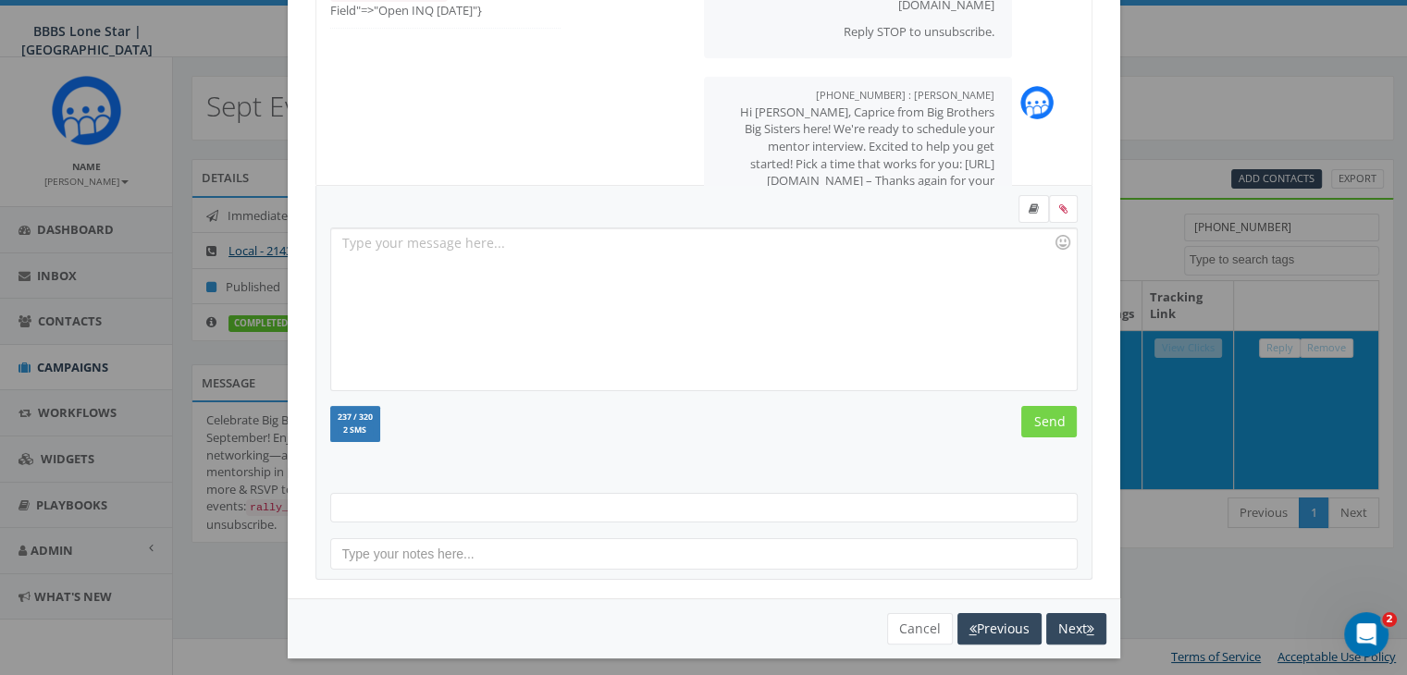
scroll to position [63, 0]
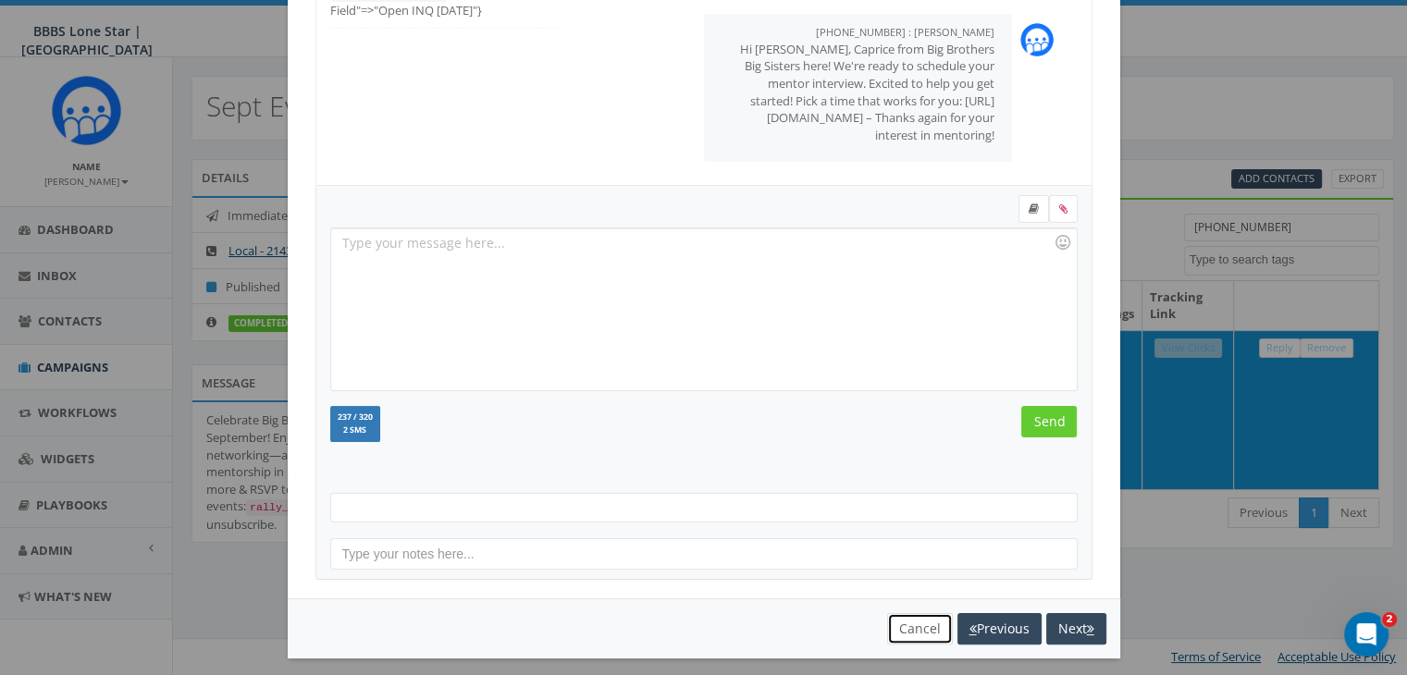
click at [917, 630] on button "Cancel" at bounding box center [920, 628] width 66 height 31
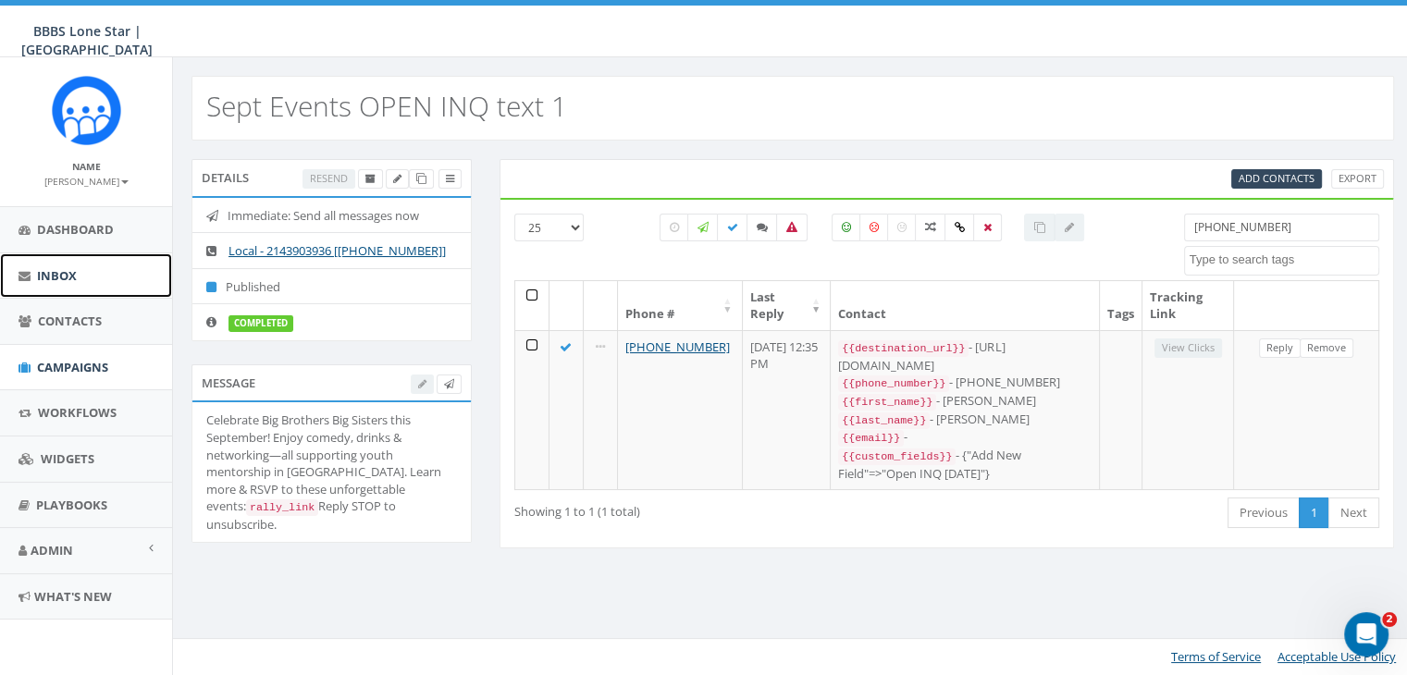
click at [68, 278] on span "Inbox" at bounding box center [57, 275] width 40 height 17
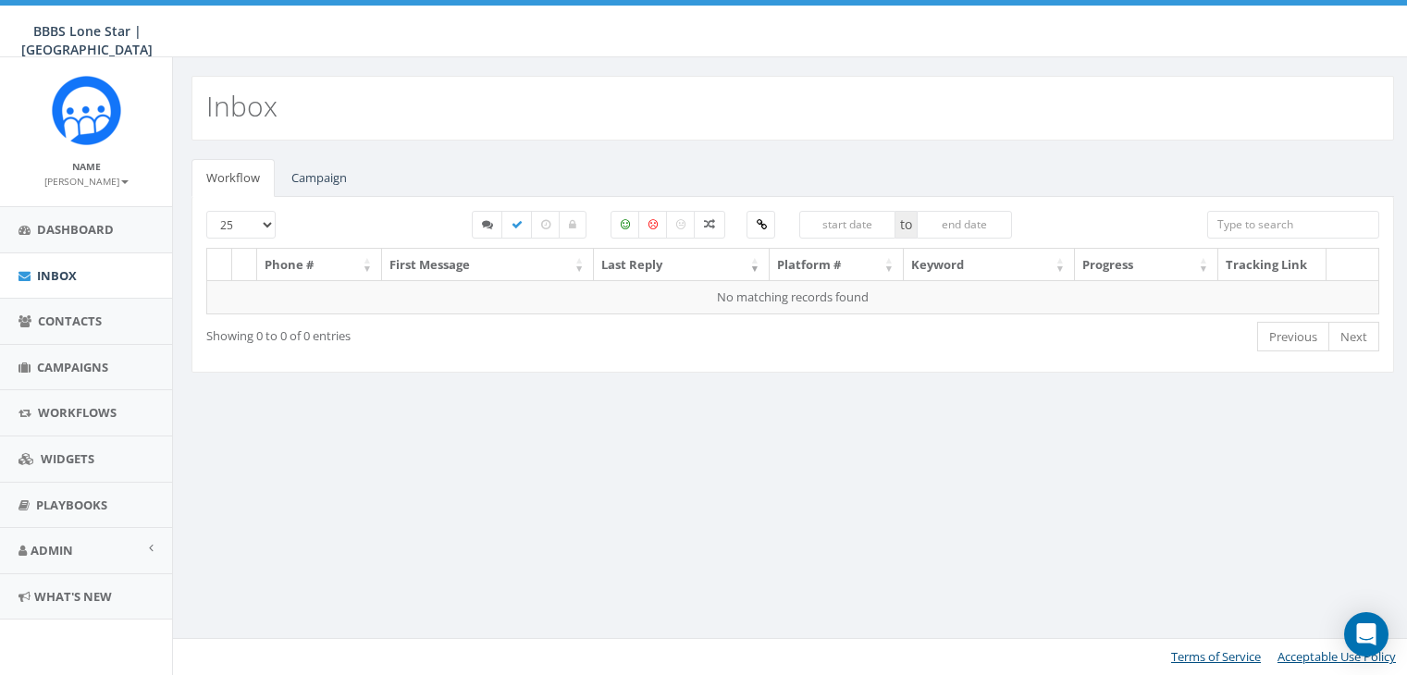
select select
click at [310, 171] on link "Campaign" at bounding box center [319, 178] width 85 height 38
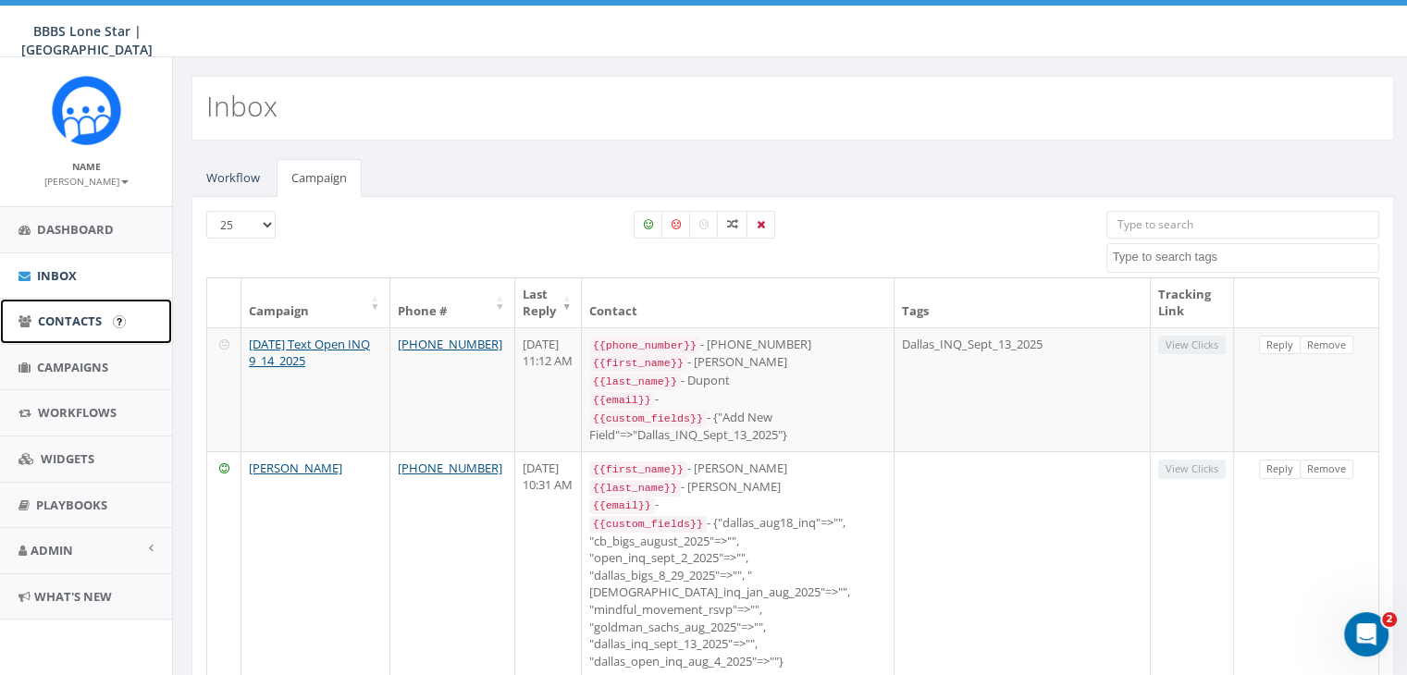
click at [81, 315] on span "Contacts" at bounding box center [70, 321] width 64 height 17
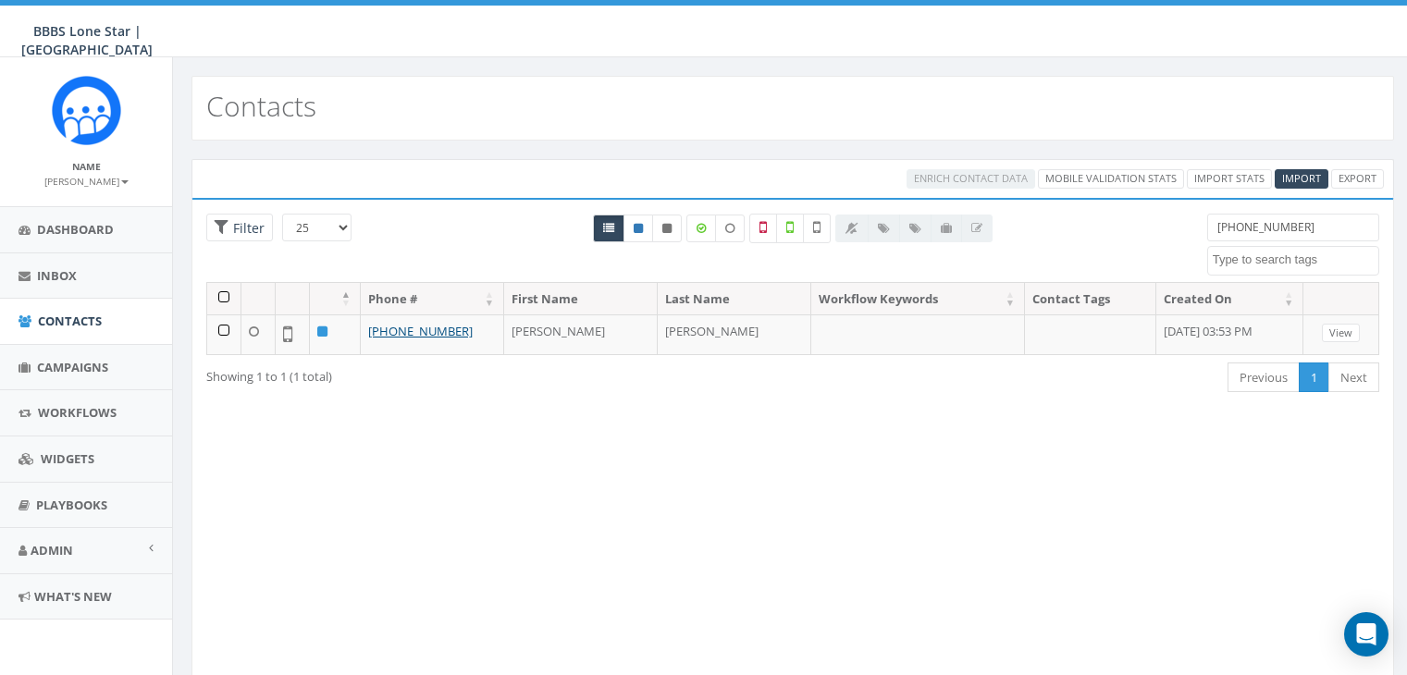
select select
click at [1291, 227] on input "[PHONE_NUMBER]" at bounding box center [1293, 228] width 172 height 28
type input "5"
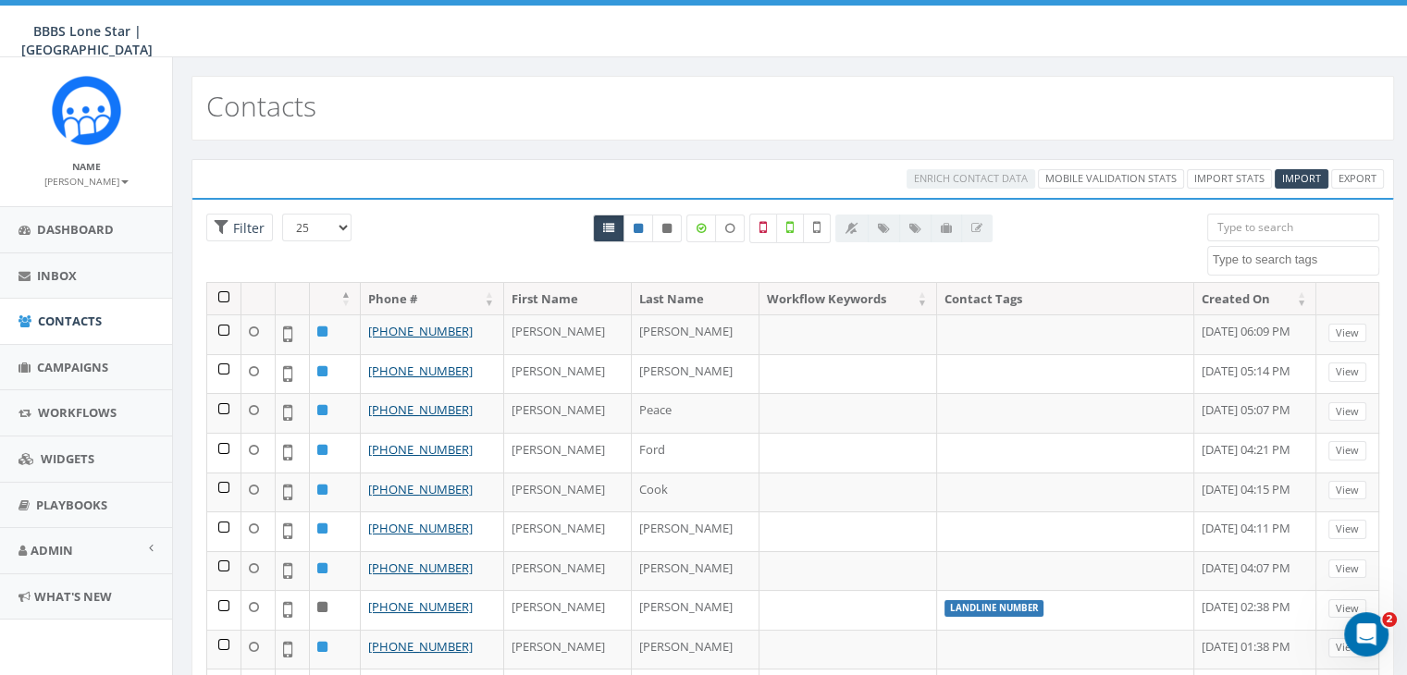
paste input "(470) 609-2866"
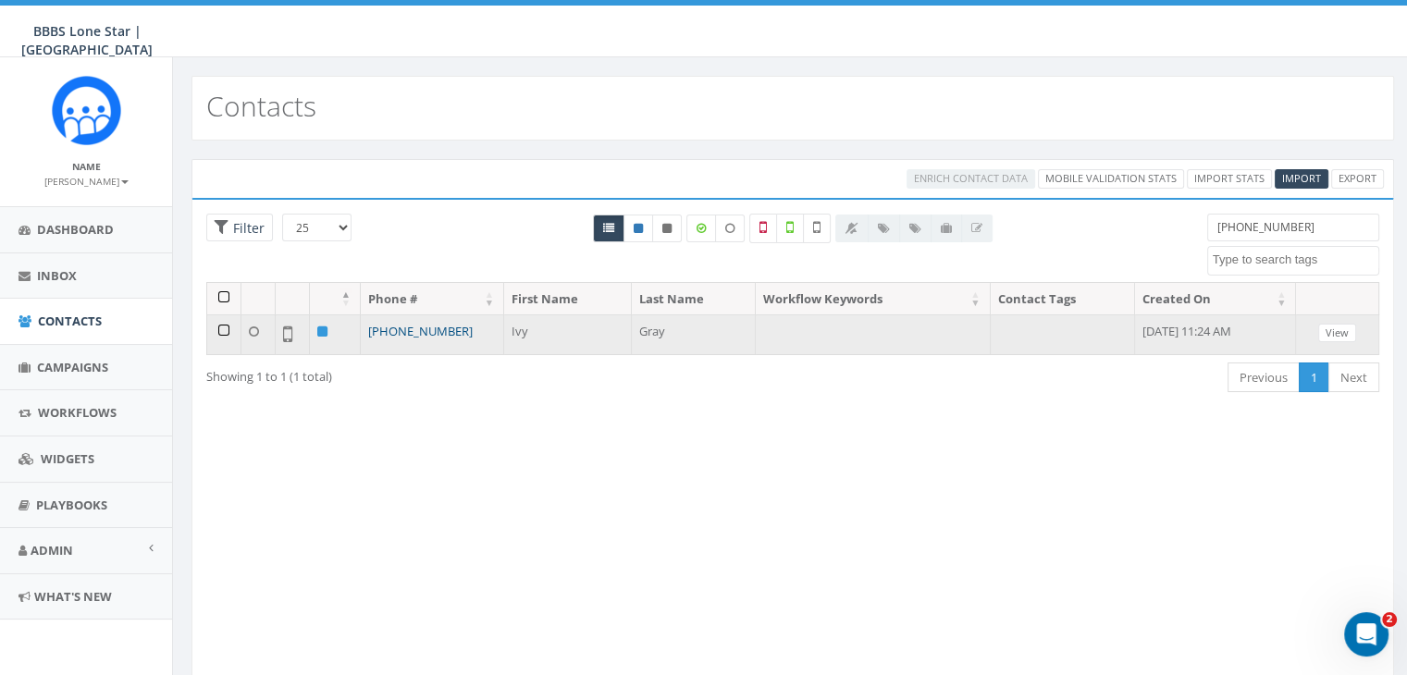
type input "(470) 609-2866"
click at [438, 333] on link "[PHONE_NUMBER]" at bounding box center [420, 331] width 105 height 17
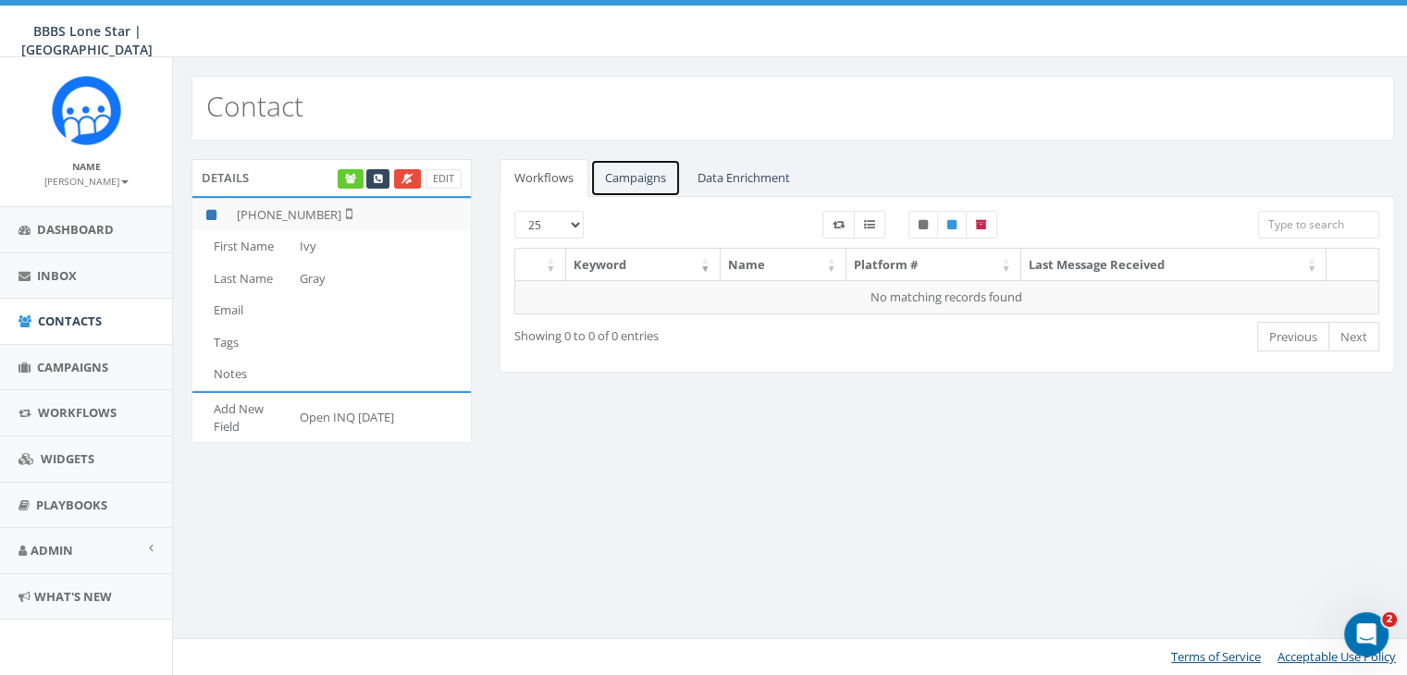
click at [661, 164] on link "Campaigns" at bounding box center [635, 178] width 91 height 38
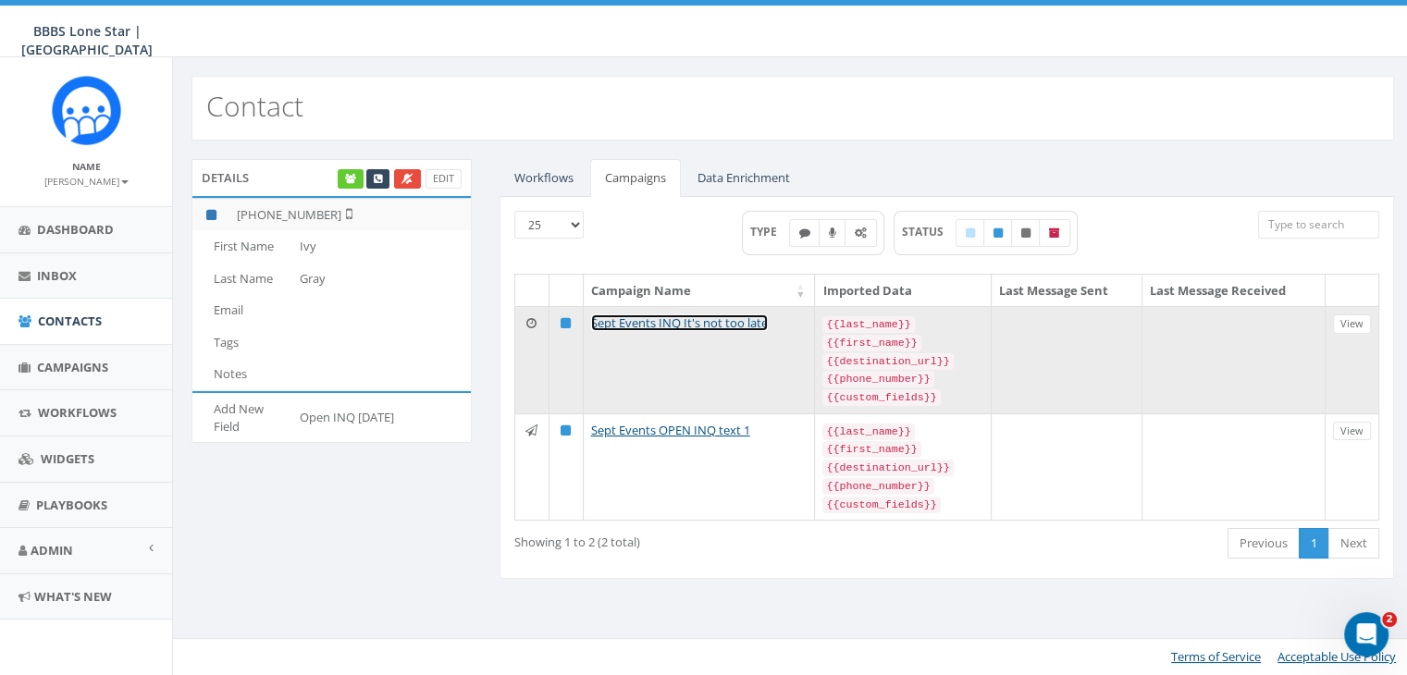
click at [695, 318] on link "Sept Events INQ It's not too late" at bounding box center [679, 323] width 177 height 17
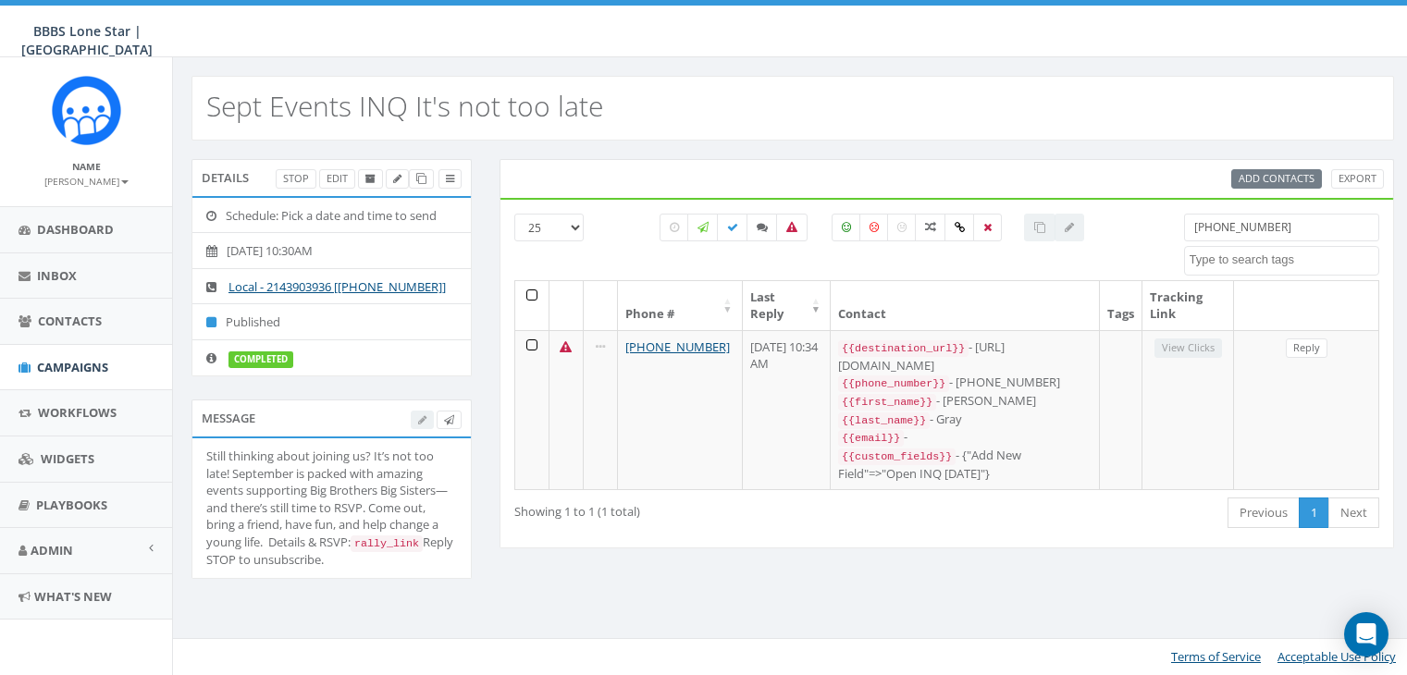
select select
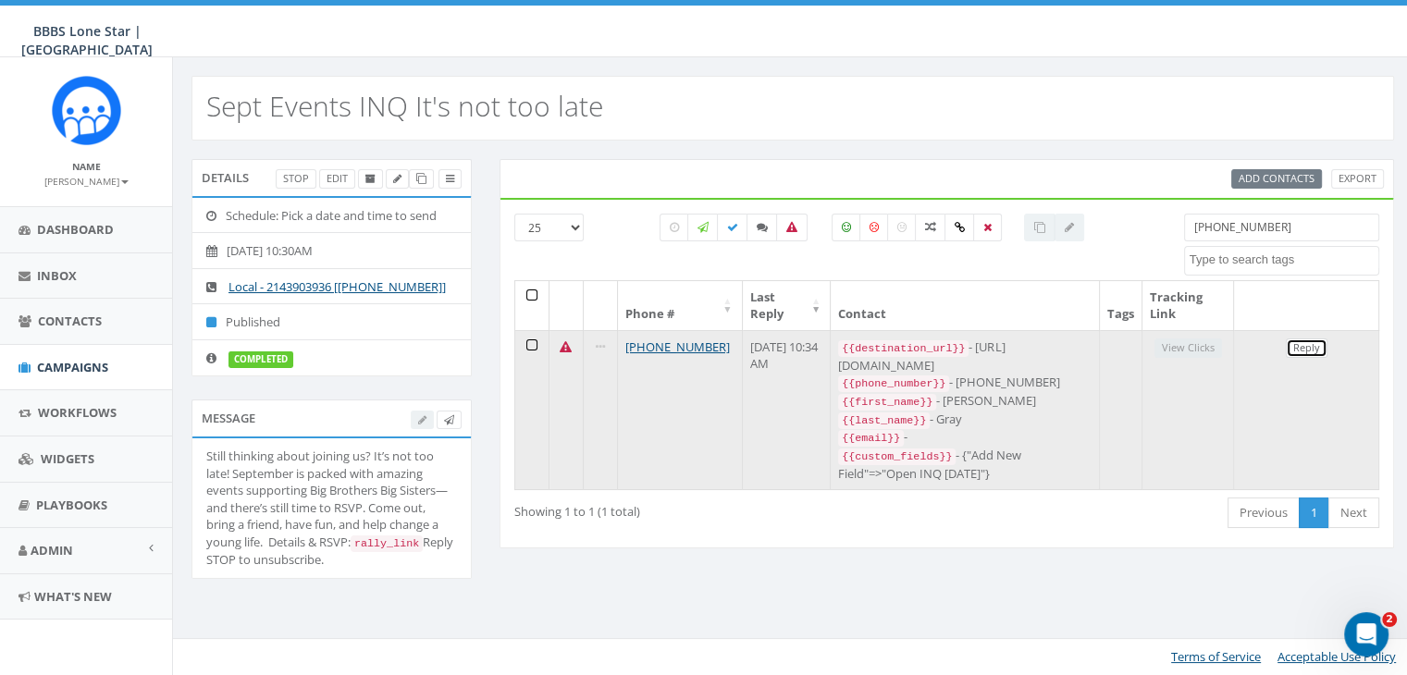
click at [1297, 345] on link "Reply" at bounding box center [1307, 348] width 42 height 19
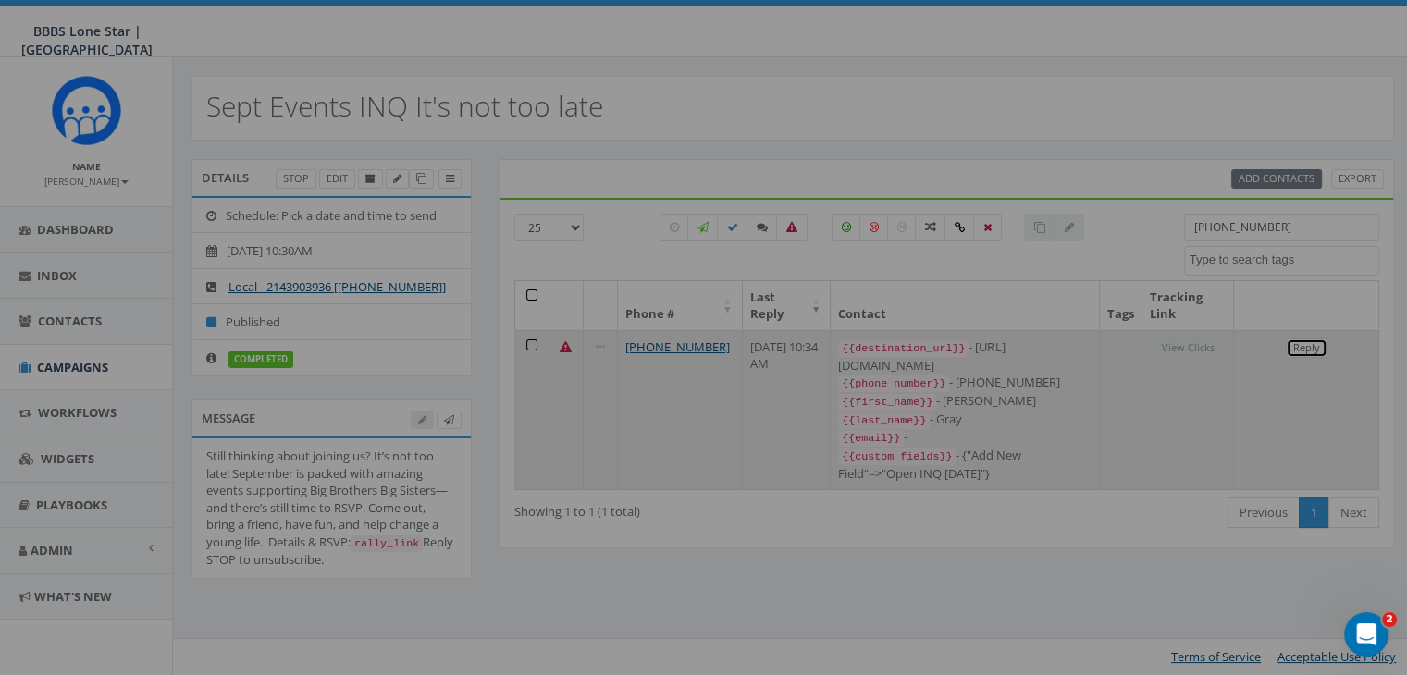
select select
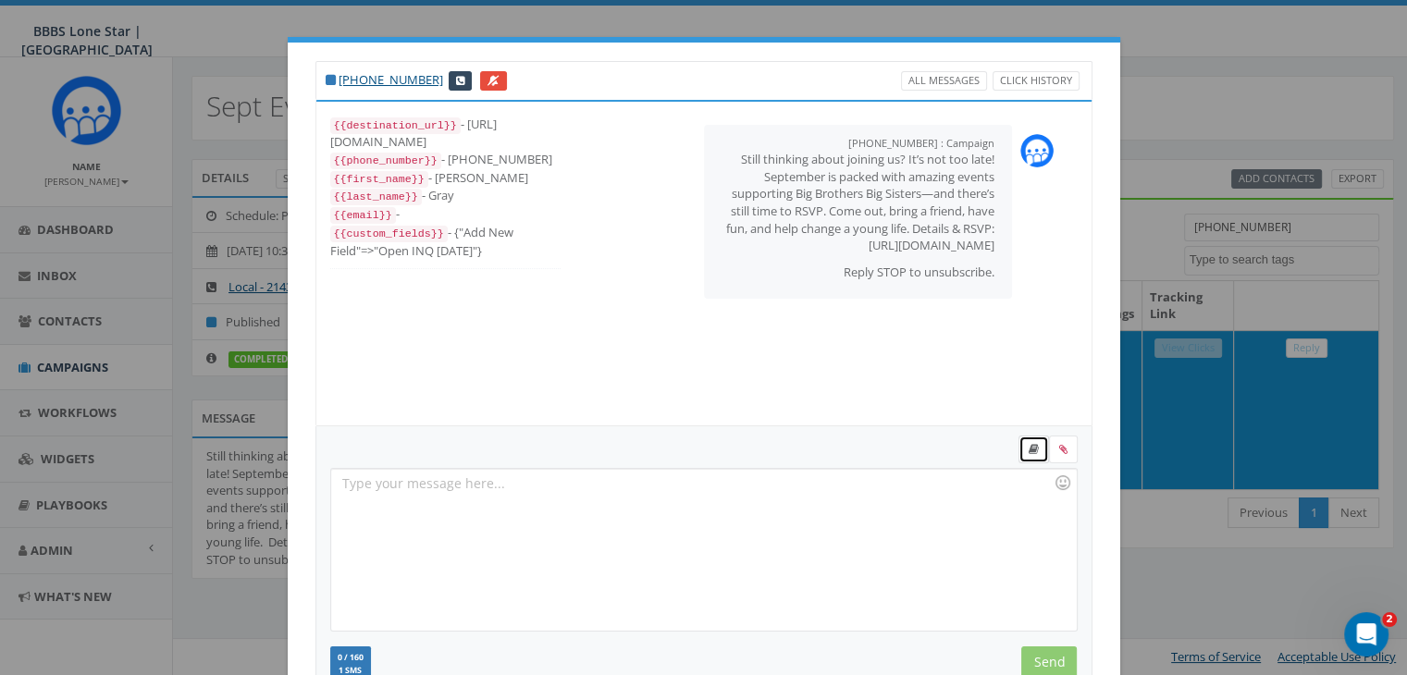
click at [1019, 447] on link at bounding box center [1034, 450] width 31 height 28
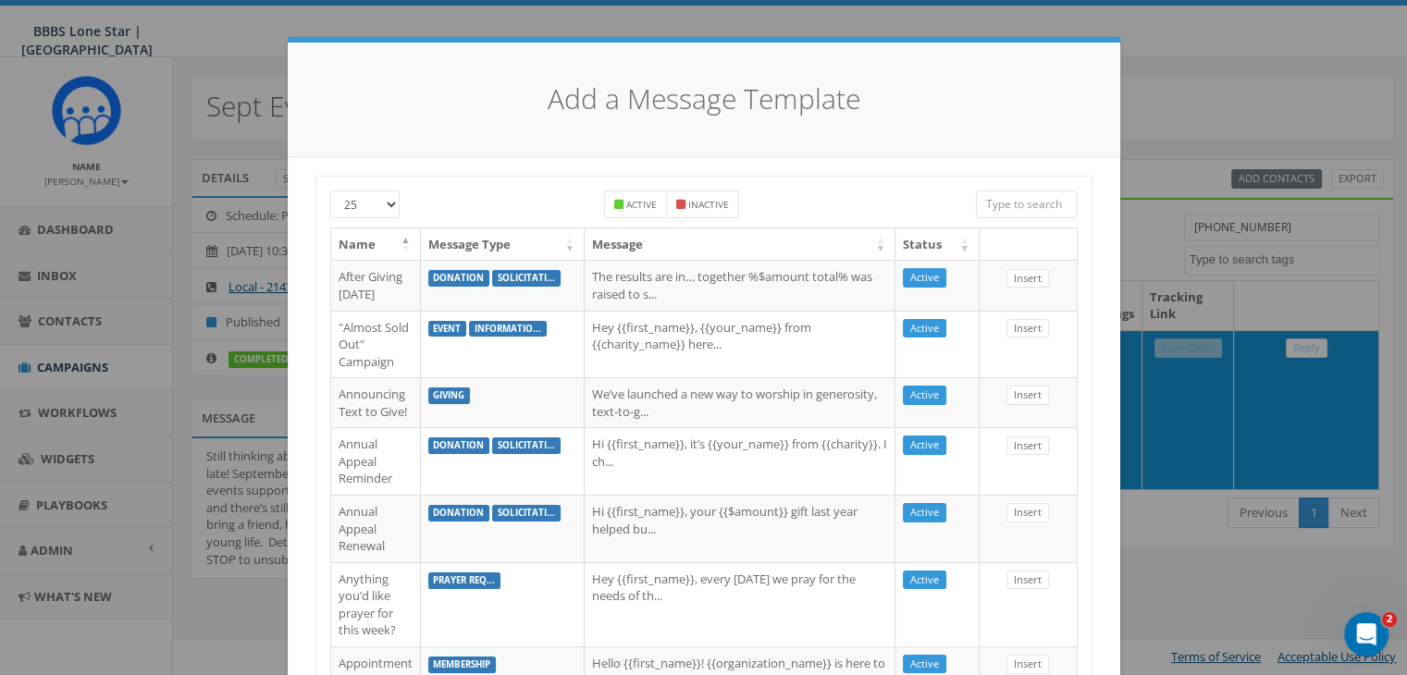
click at [1029, 203] on input "search" at bounding box center [1027, 205] width 102 height 28
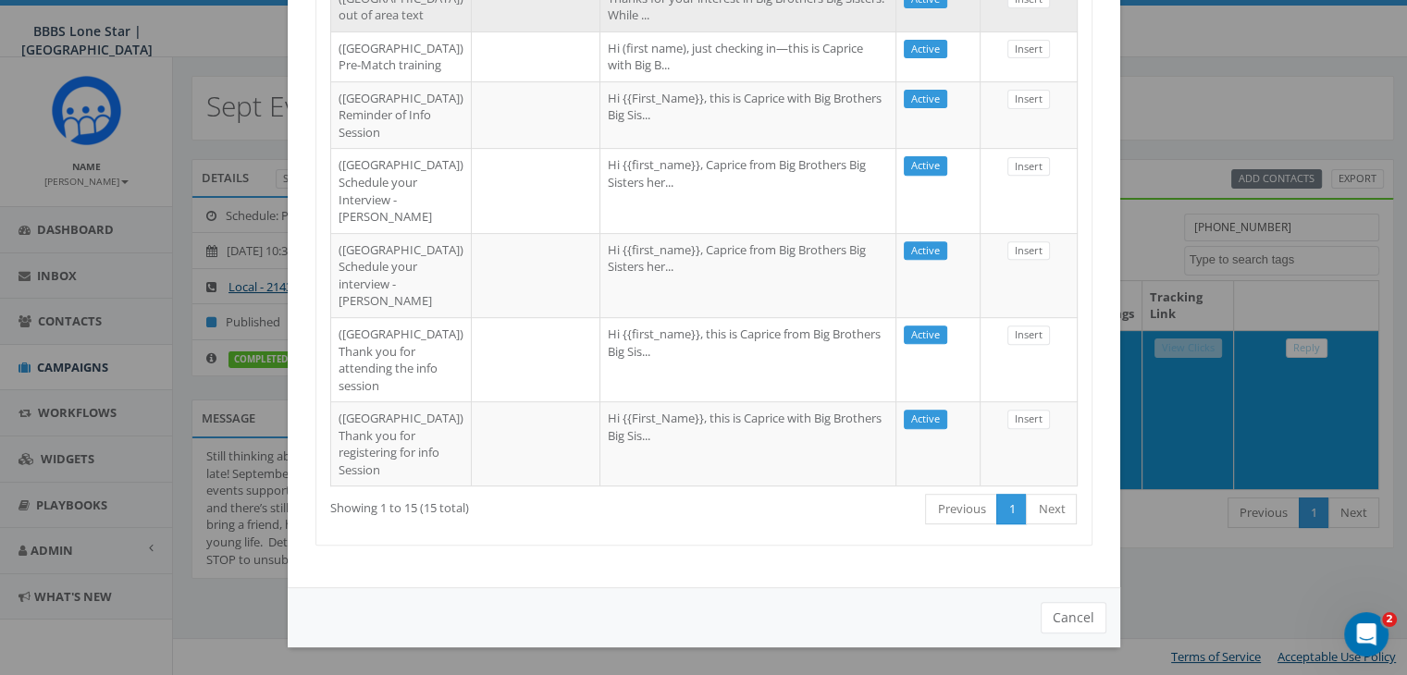
scroll to position [833, 0]
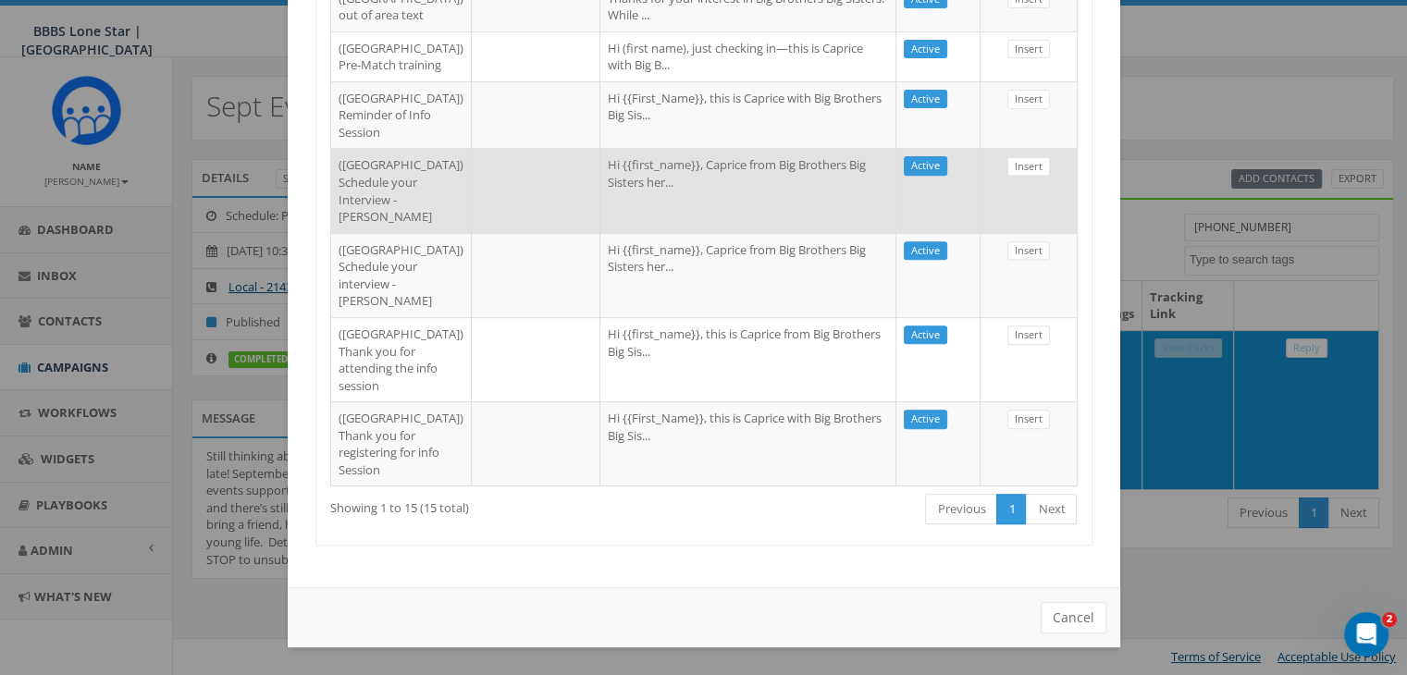
type input "dallas"
click at [797, 232] on td "Hi {{first_name}}, Caprice from Big Brothers Big Sisters her..." at bounding box center [748, 190] width 296 height 84
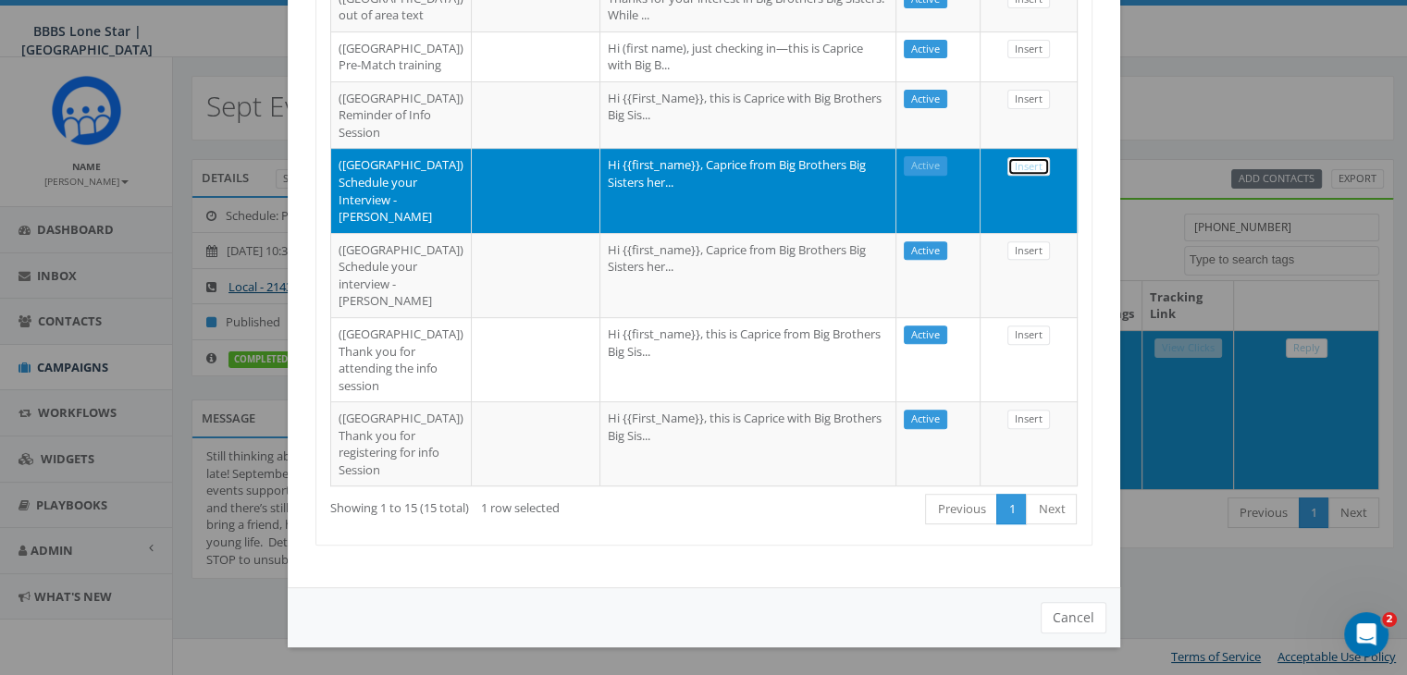
click at [1011, 177] on link "Insert" at bounding box center [1028, 166] width 43 height 19
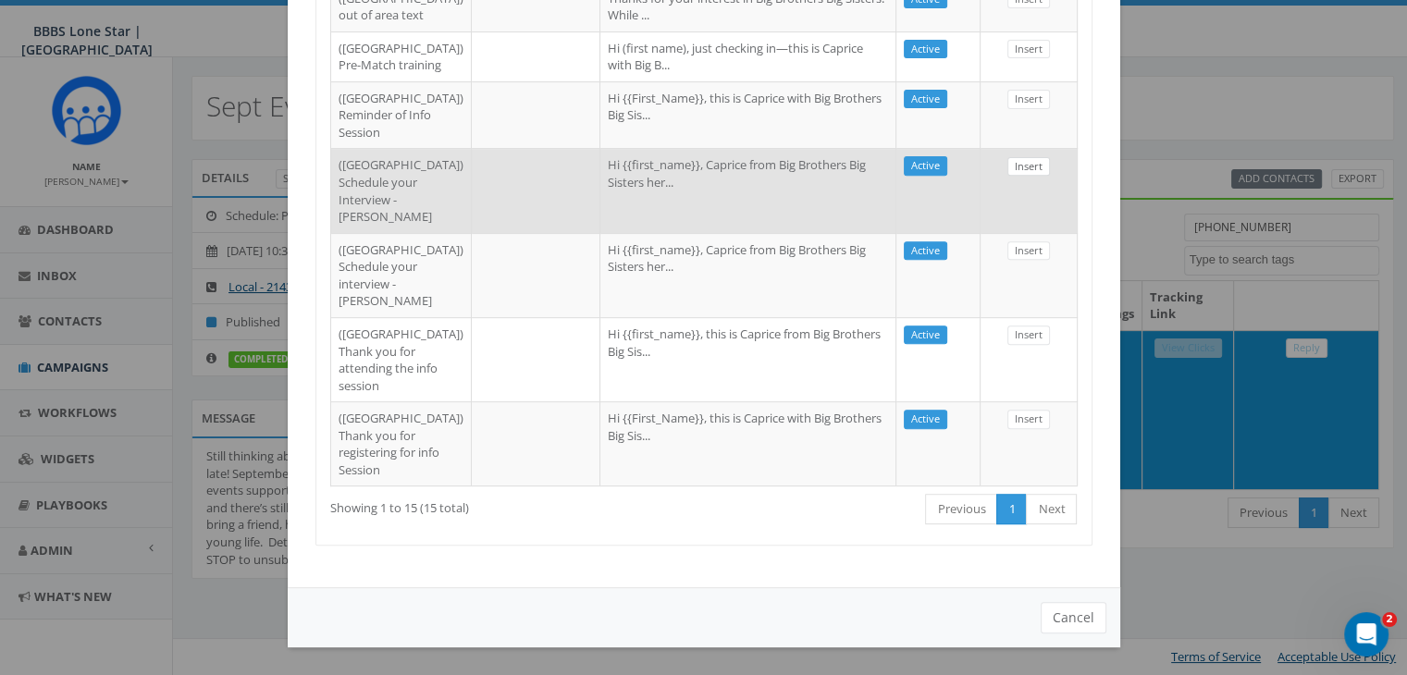
scroll to position [241, 0]
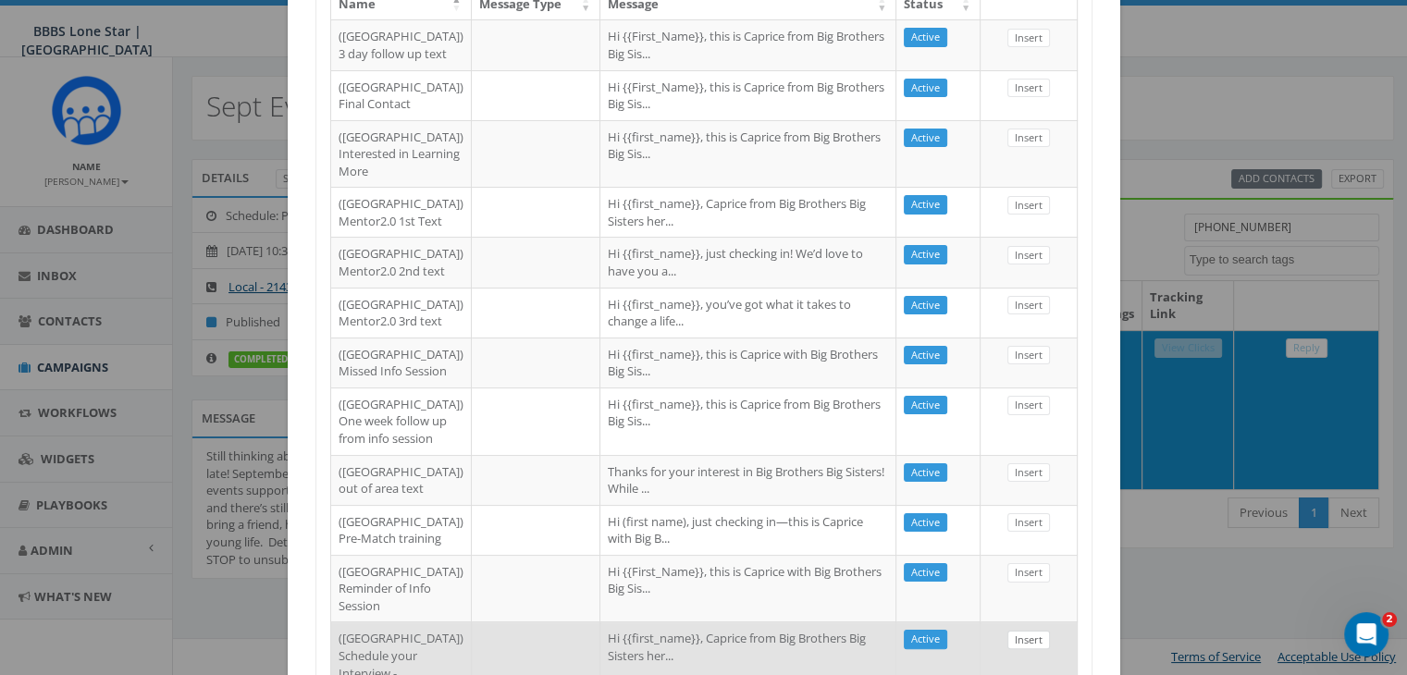
select select
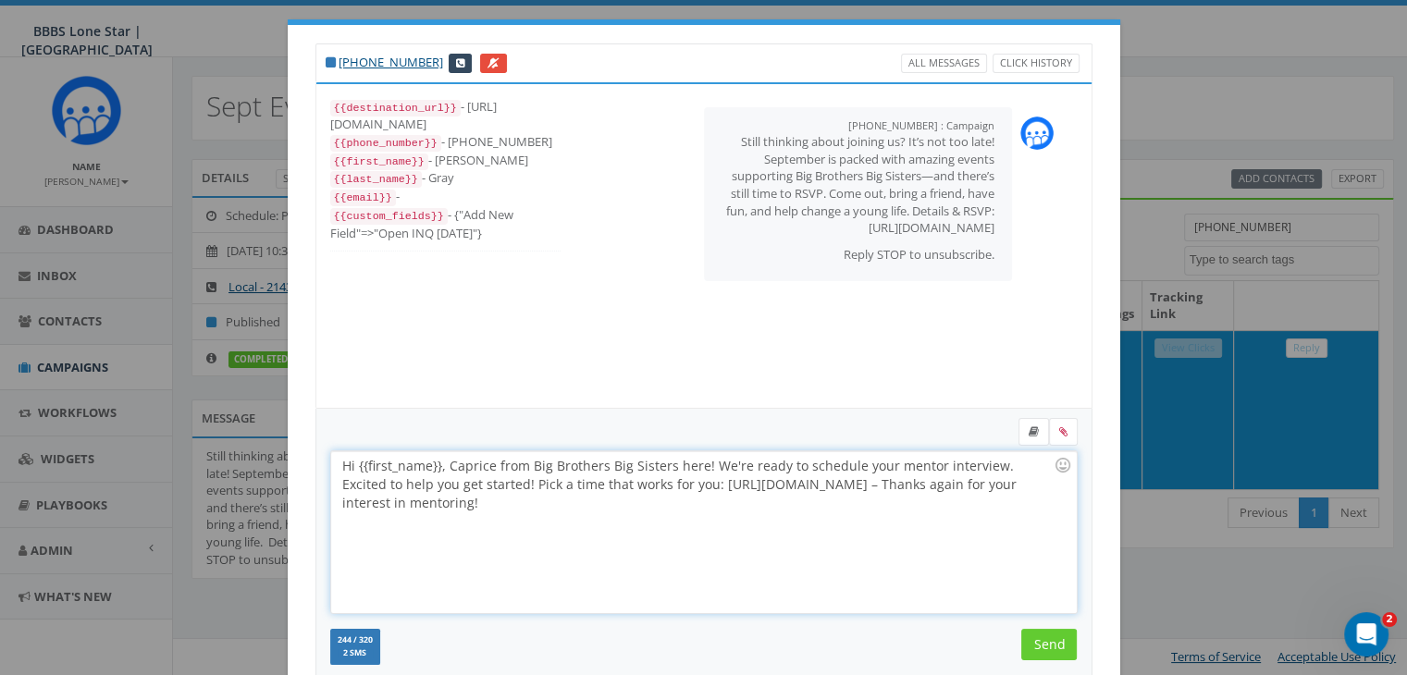
scroll to position [0, 0]
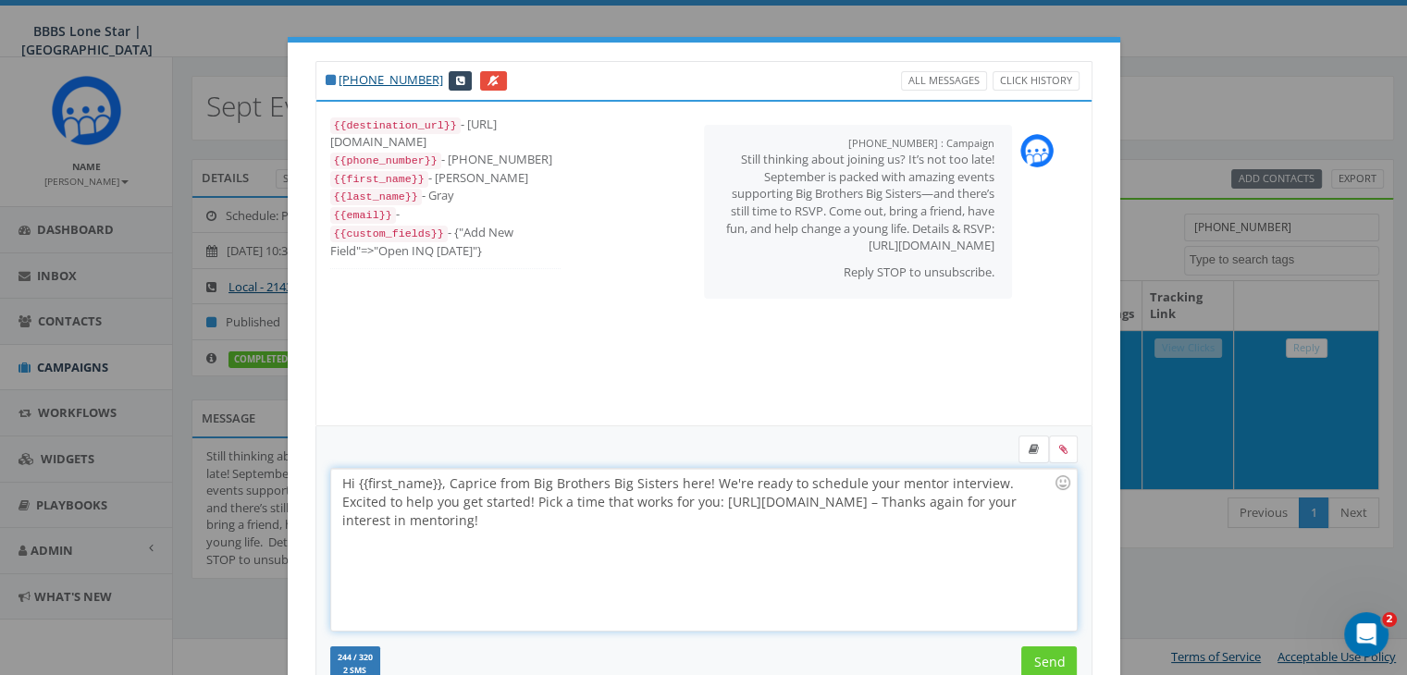
click at [432, 481] on div "Hi {{first_name}}, Caprice from Big Brothers Big Sisters here! We're ready to s…" at bounding box center [703, 550] width 745 height 162
click at [1041, 654] on input "Send" at bounding box center [1049, 662] width 56 height 31
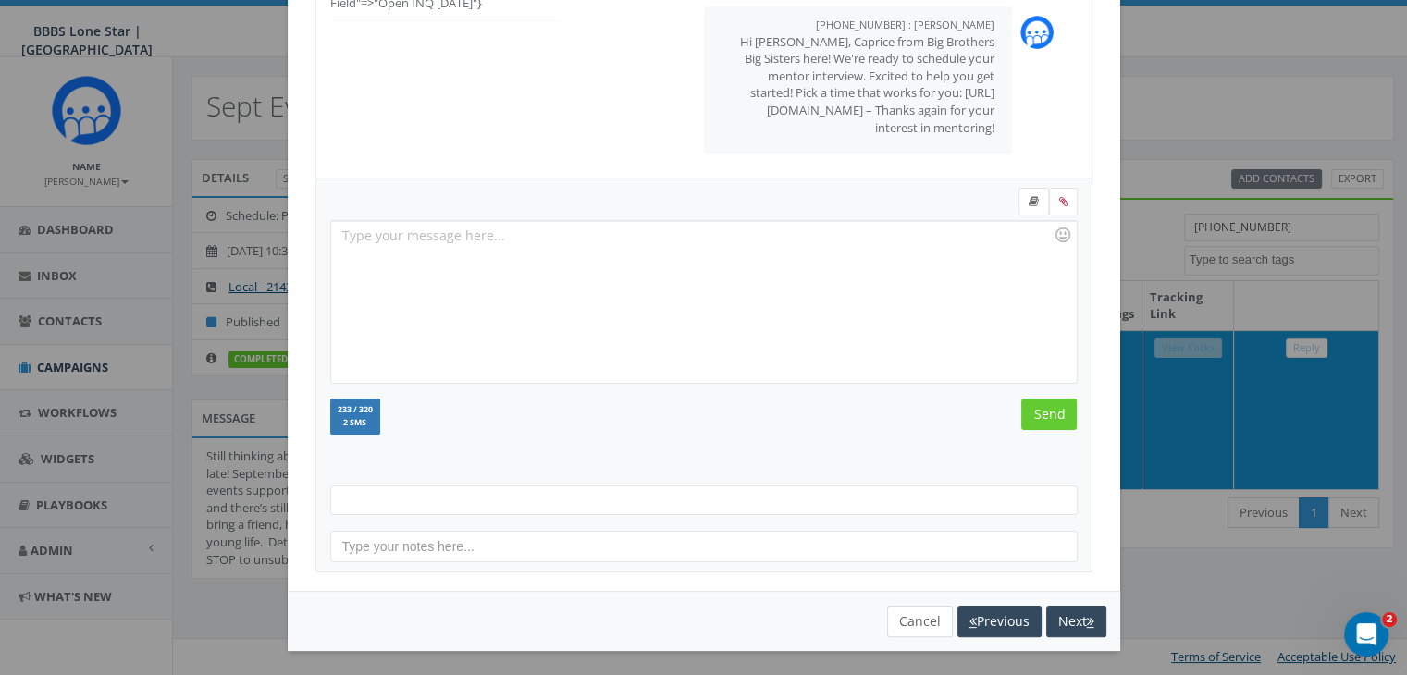
scroll to position [80, 0]
click at [908, 615] on button "Cancel" at bounding box center [920, 621] width 66 height 31
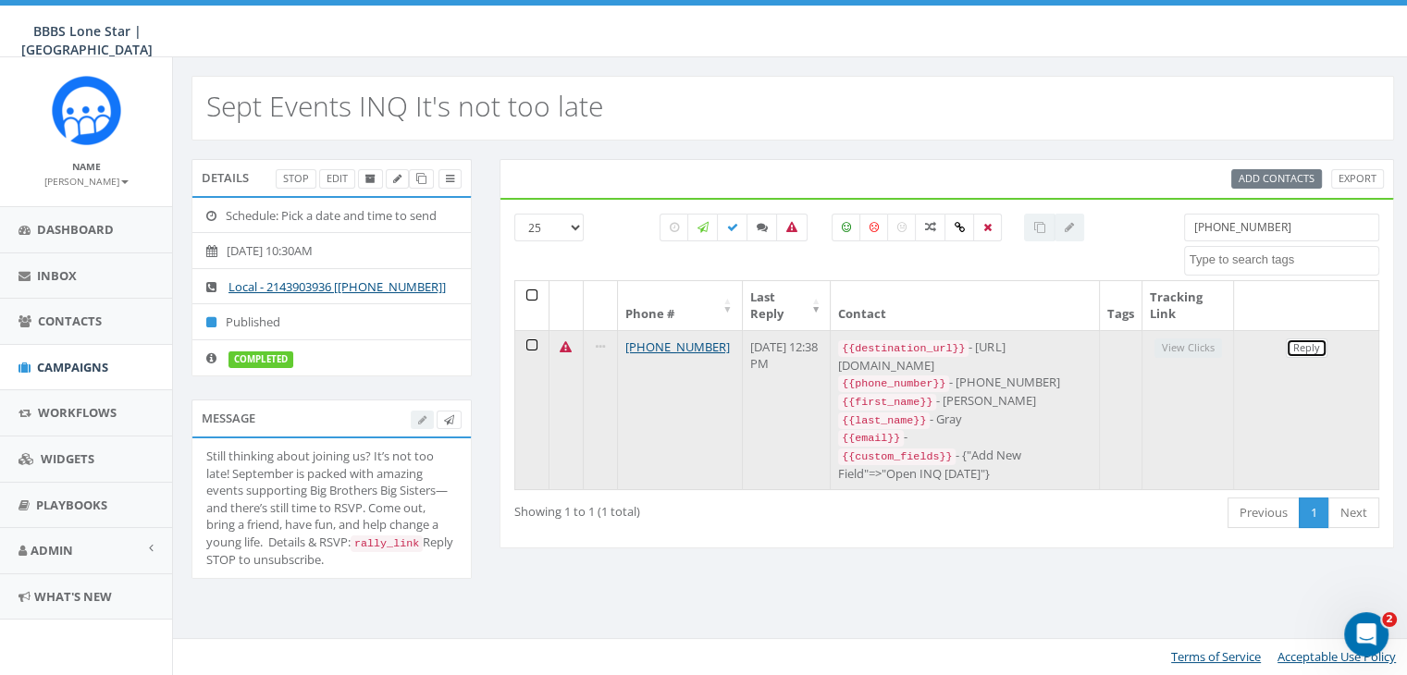
click at [1295, 350] on link "Reply" at bounding box center [1307, 348] width 42 height 19
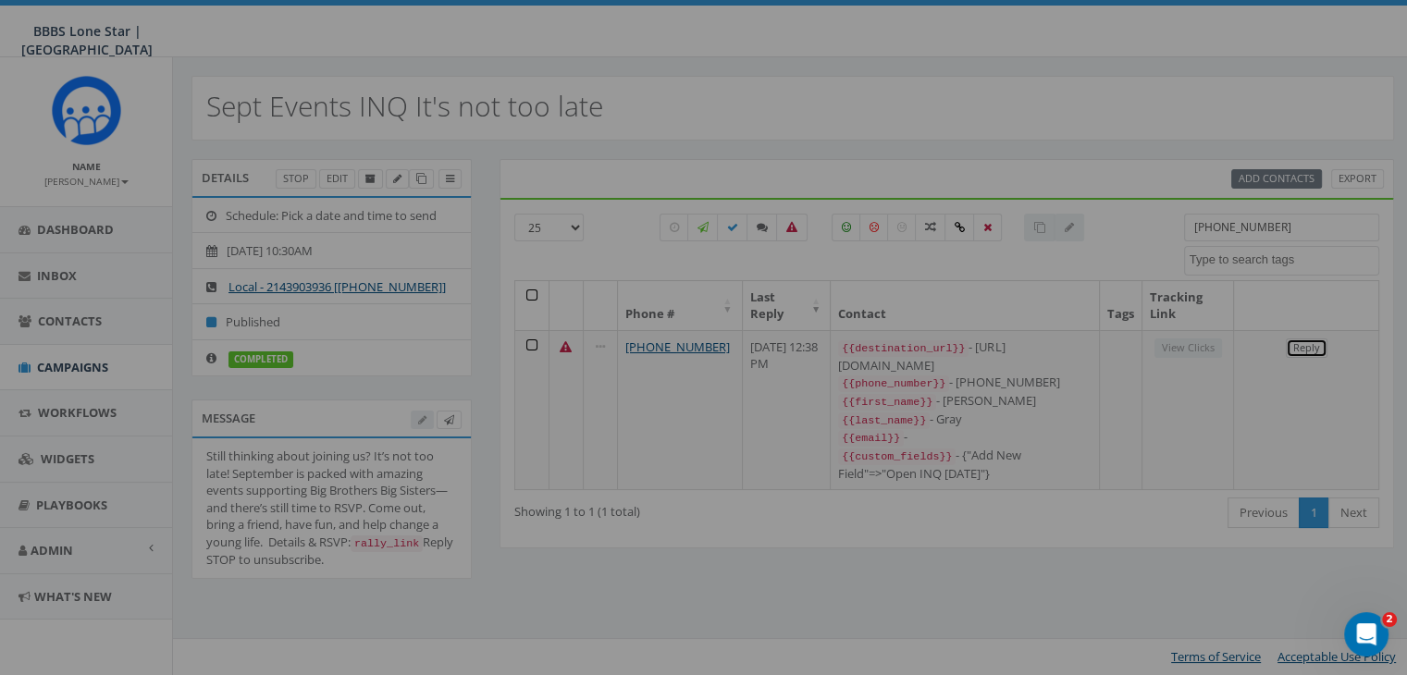
select select
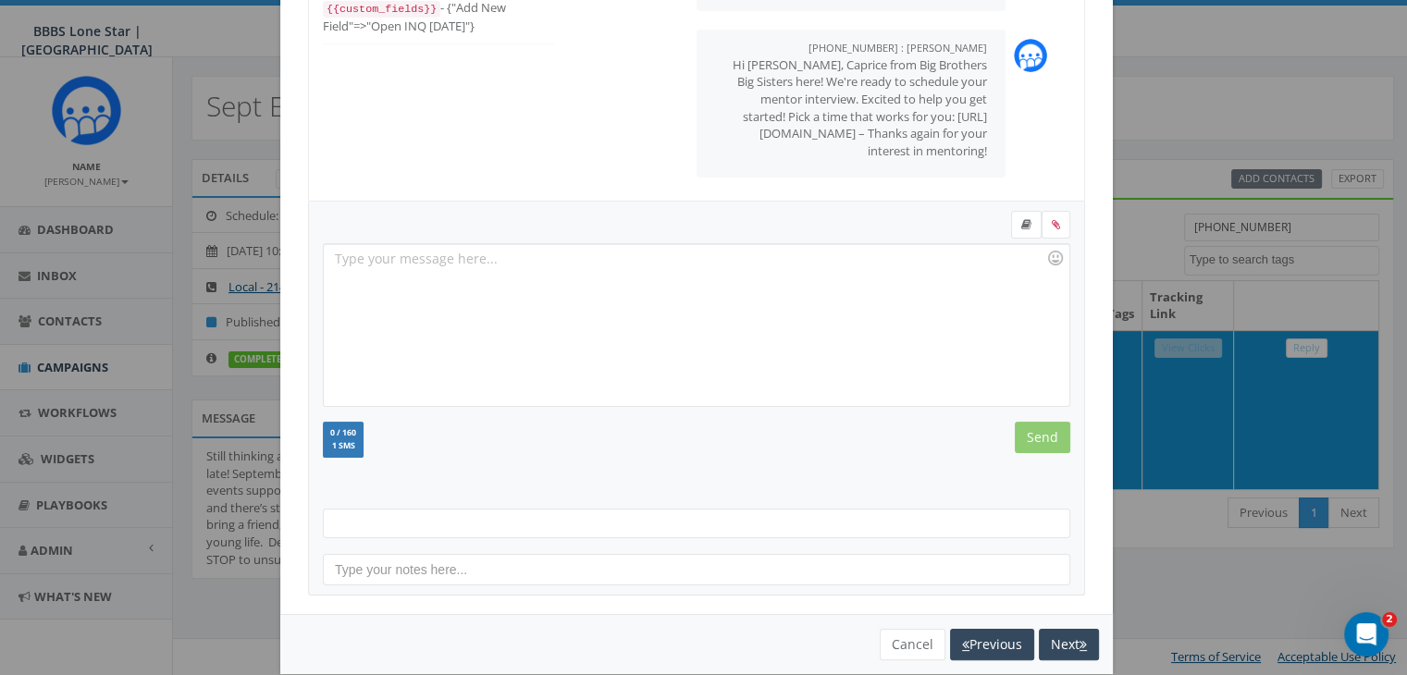
scroll to position [248, 0]
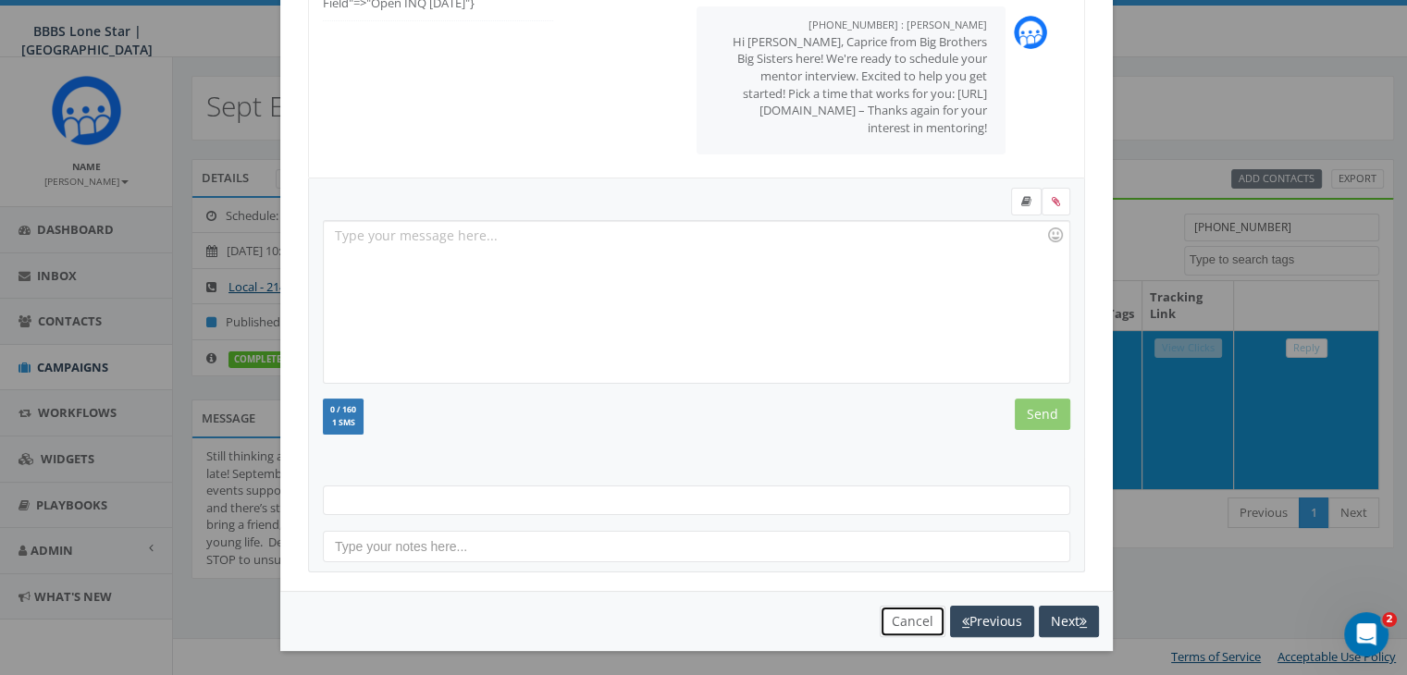
click at [887, 619] on button "Cancel" at bounding box center [913, 621] width 66 height 31
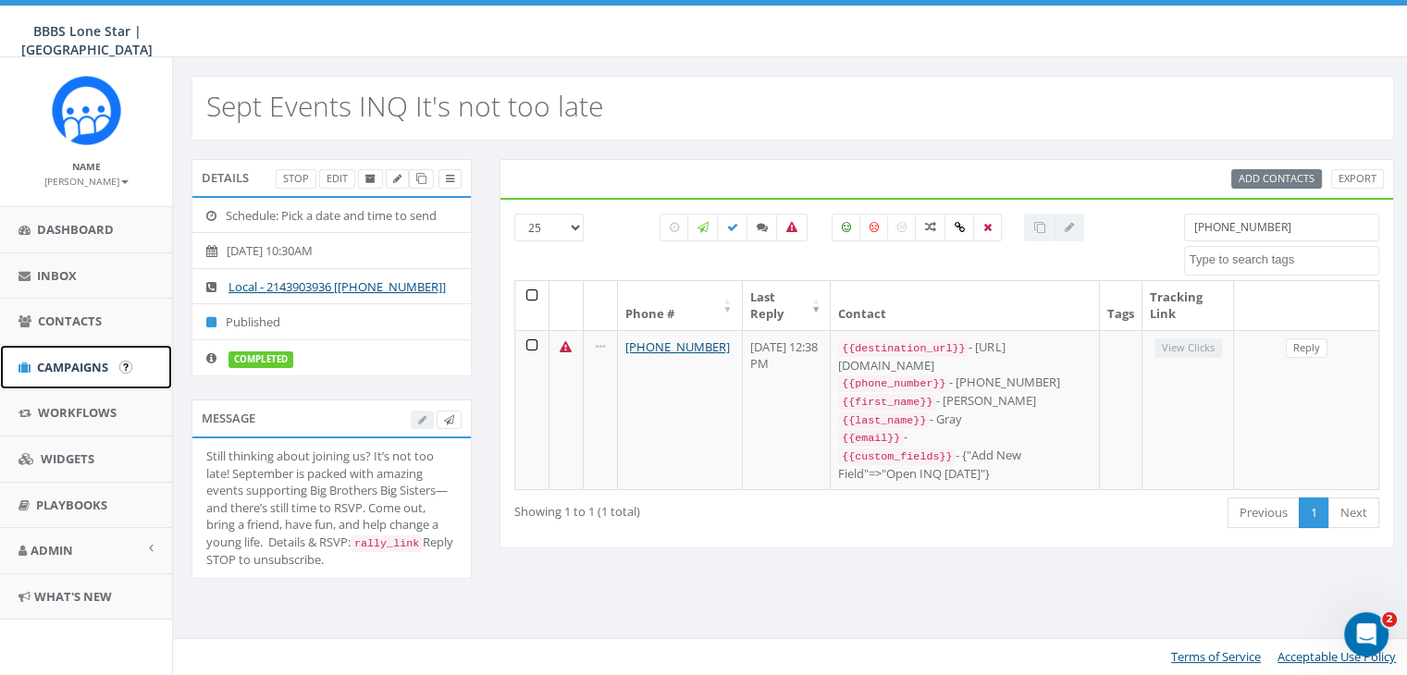
click at [53, 366] on span "Campaigns" at bounding box center [72, 367] width 71 height 17
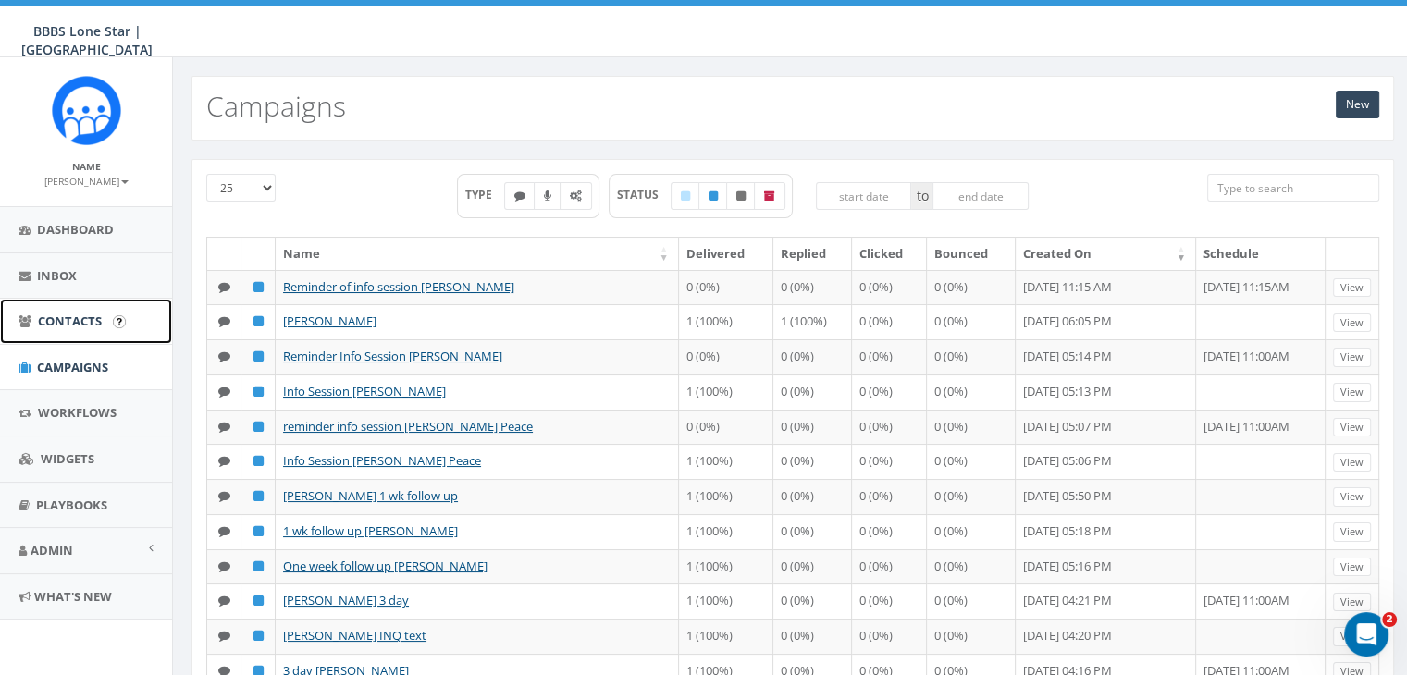
click at [62, 320] on span "Contacts" at bounding box center [70, 321] width 64 height 17
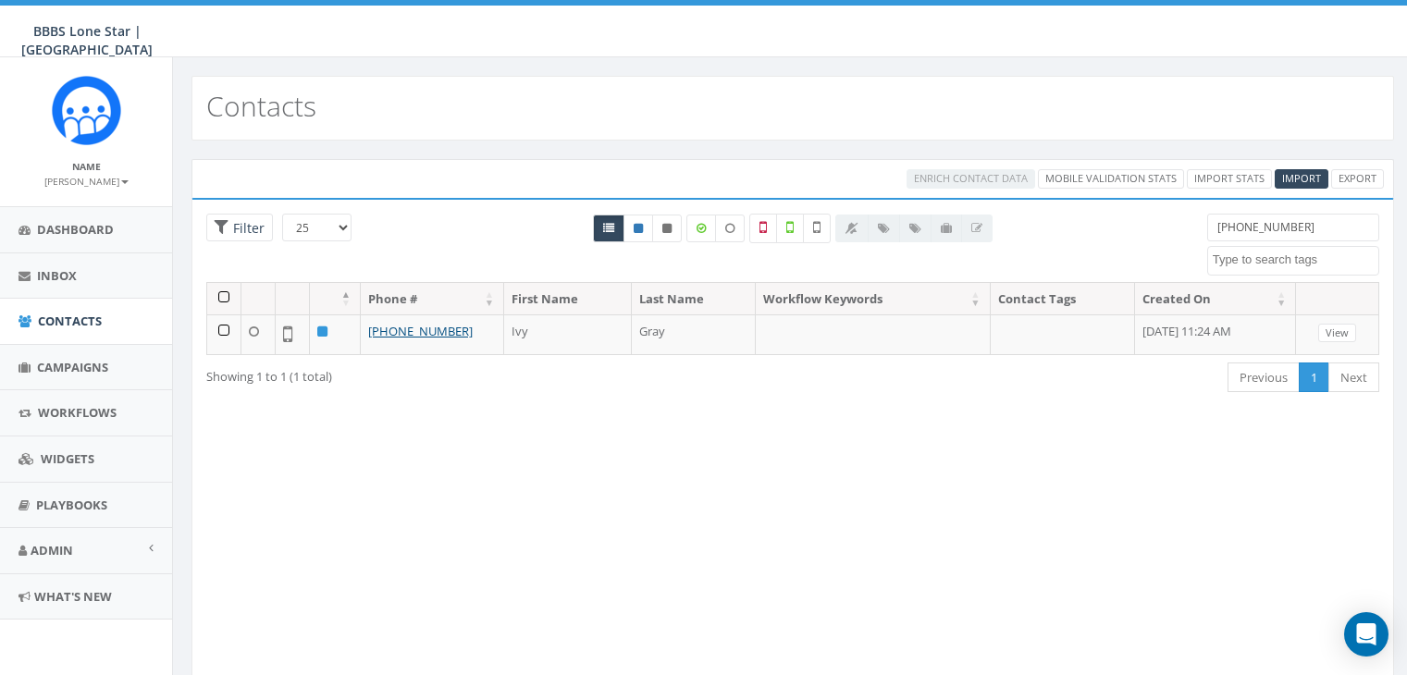
select select
click at [67, 267] on span "Inbox" at bounding box center [57, 275] width 40 height 17
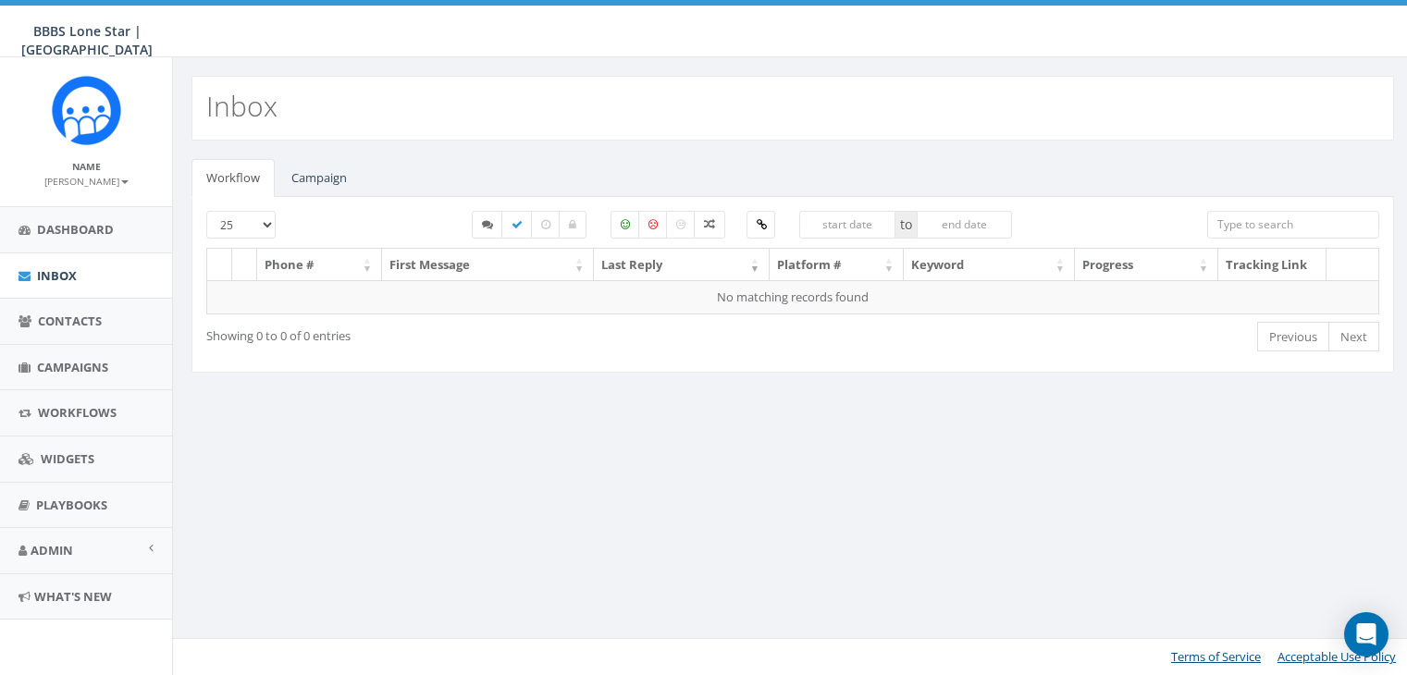
select select
click at [323, 174] on link "Campaign" at bounding box center [319, 178] width 85 height 38
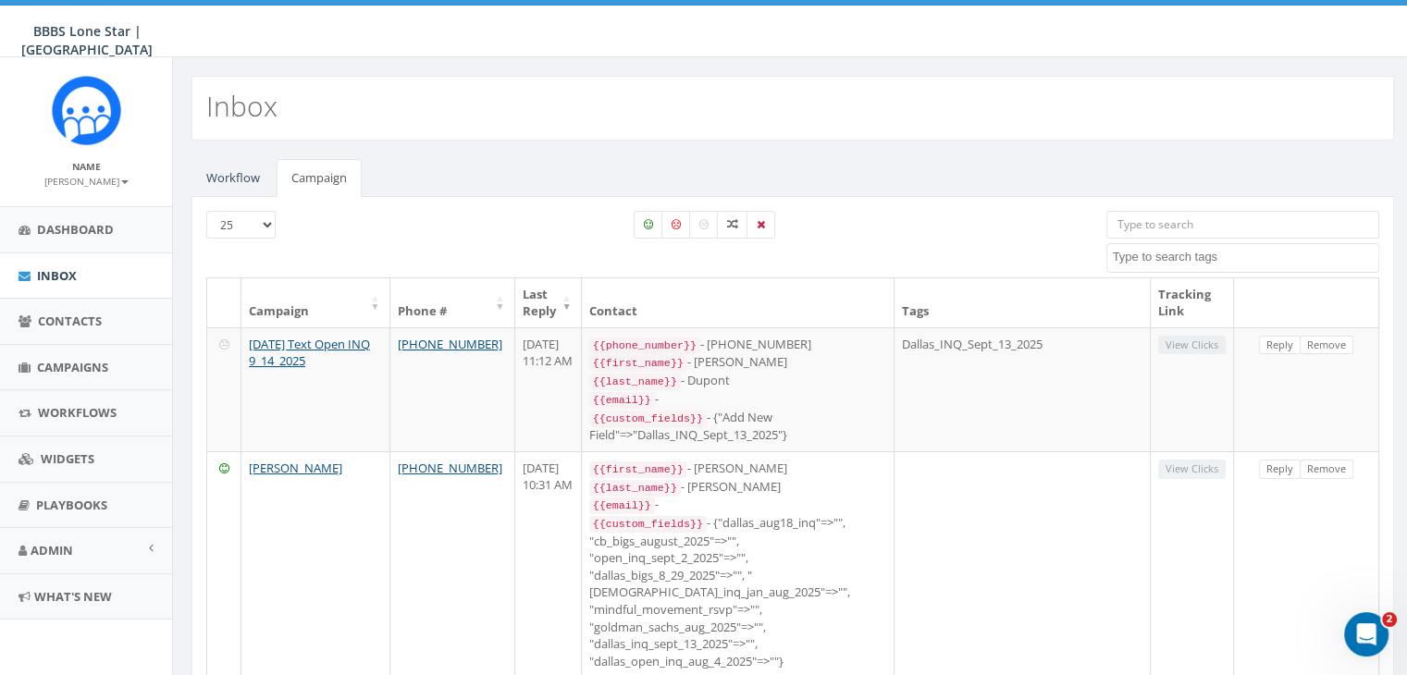
click at [1138, 223] on input "search" at bounding box center [1242, 225] width 273 height 28
paste input "[PHONE_NUMBER]"
type input "[PHONE_NUMBER]"
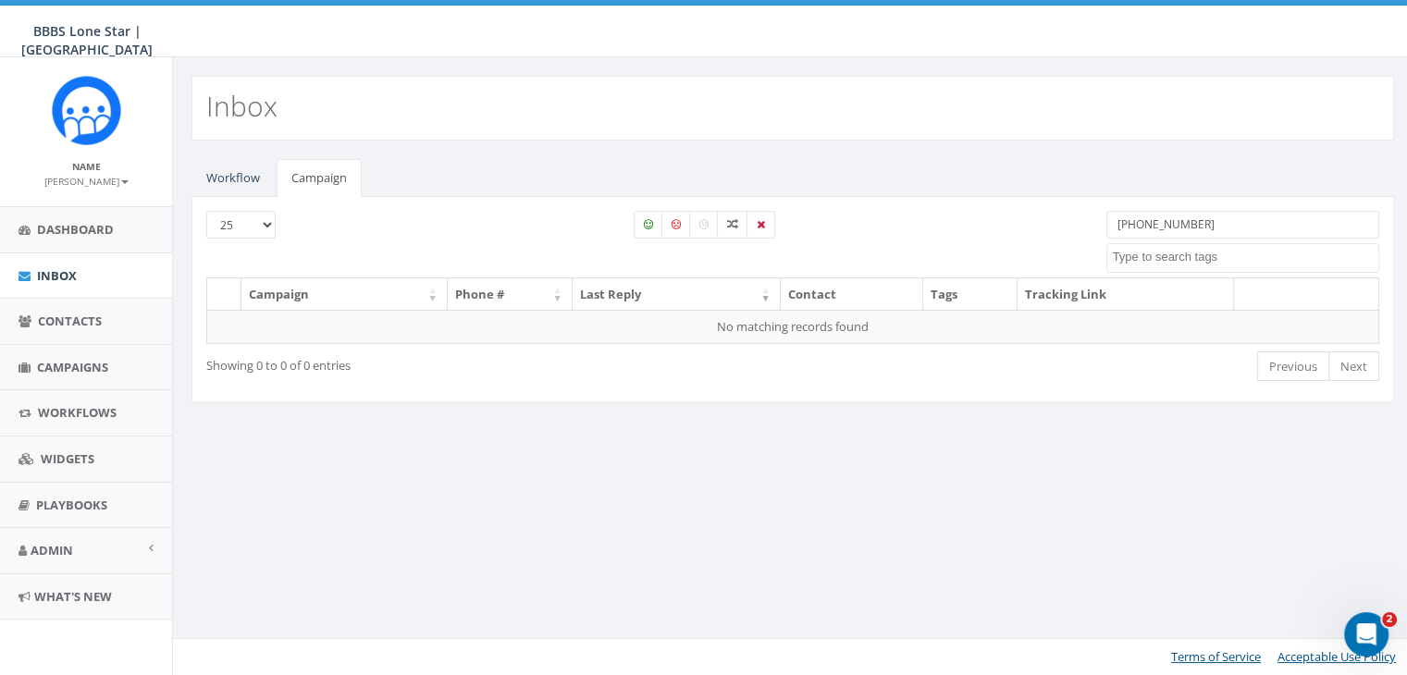
drag, startPoint x: 1214, startPoint y: 220, endPoint x: 1035, endPoint y: 227, distance: 178.7
click at [1035, 227] on div "[PHONE_NUMBER] All 0 contact(s) on current page All 73 contact(s) filtered [PHO…" at bounding box center [792, 244] width 1201 height 67
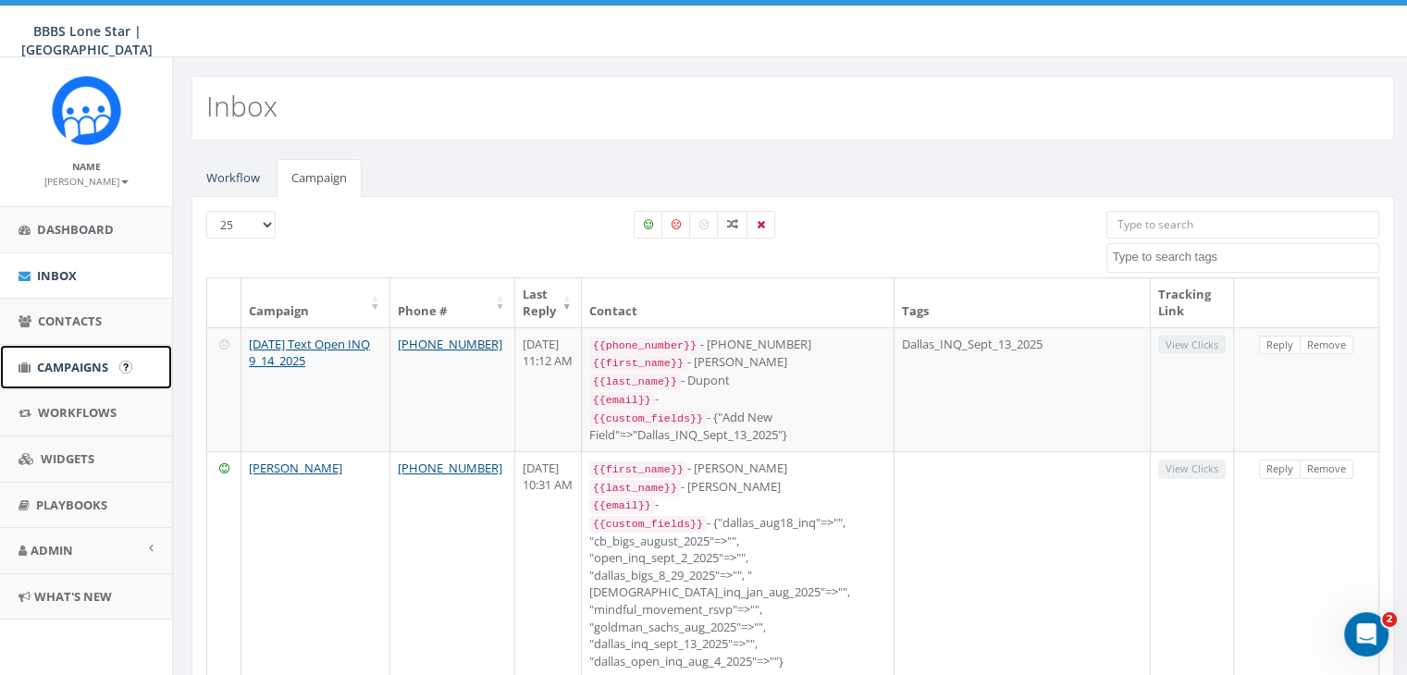
click at [71, 371] on span "Campaigns" at bounding box center [72, 367] width 71 height 17
